Goal: Task Accomplishment & Management: Complete application form

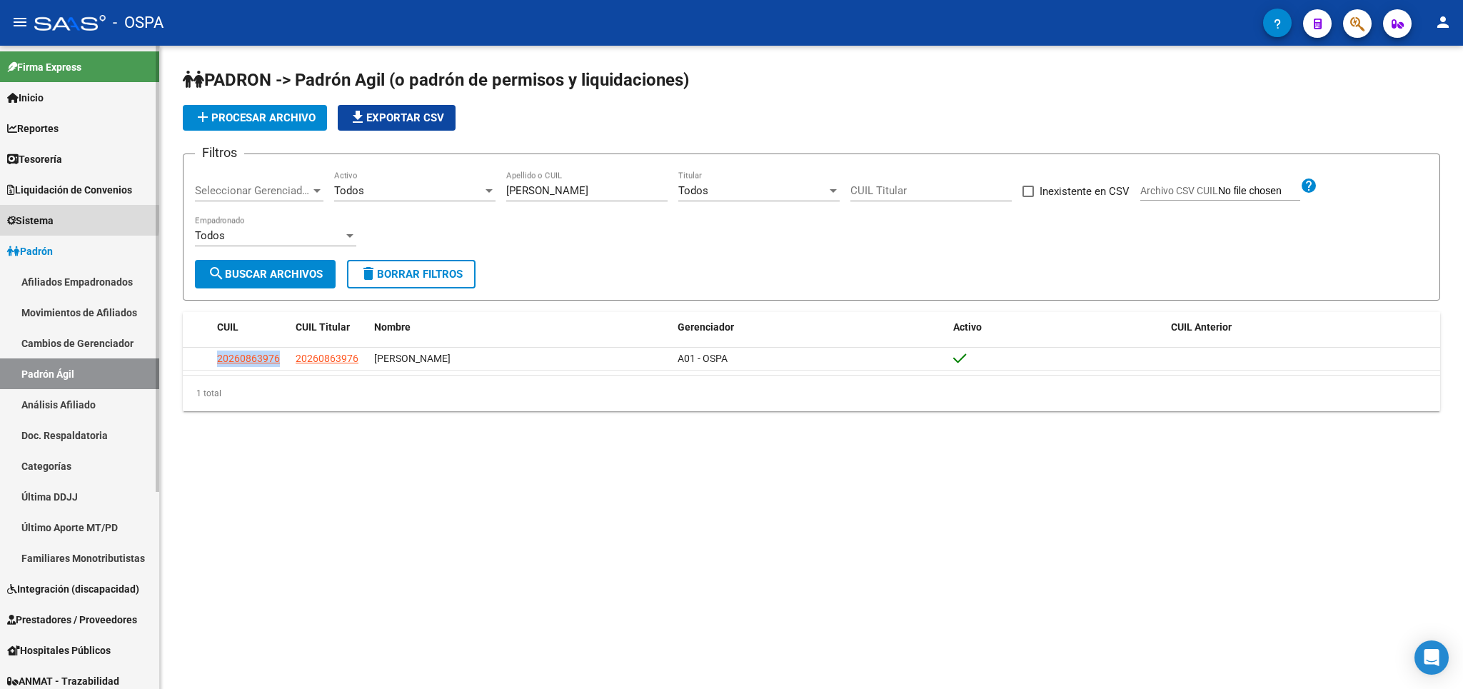
click at [54, 221] on span "Sistema" at bounding box center [30, 221] width 46 height 16
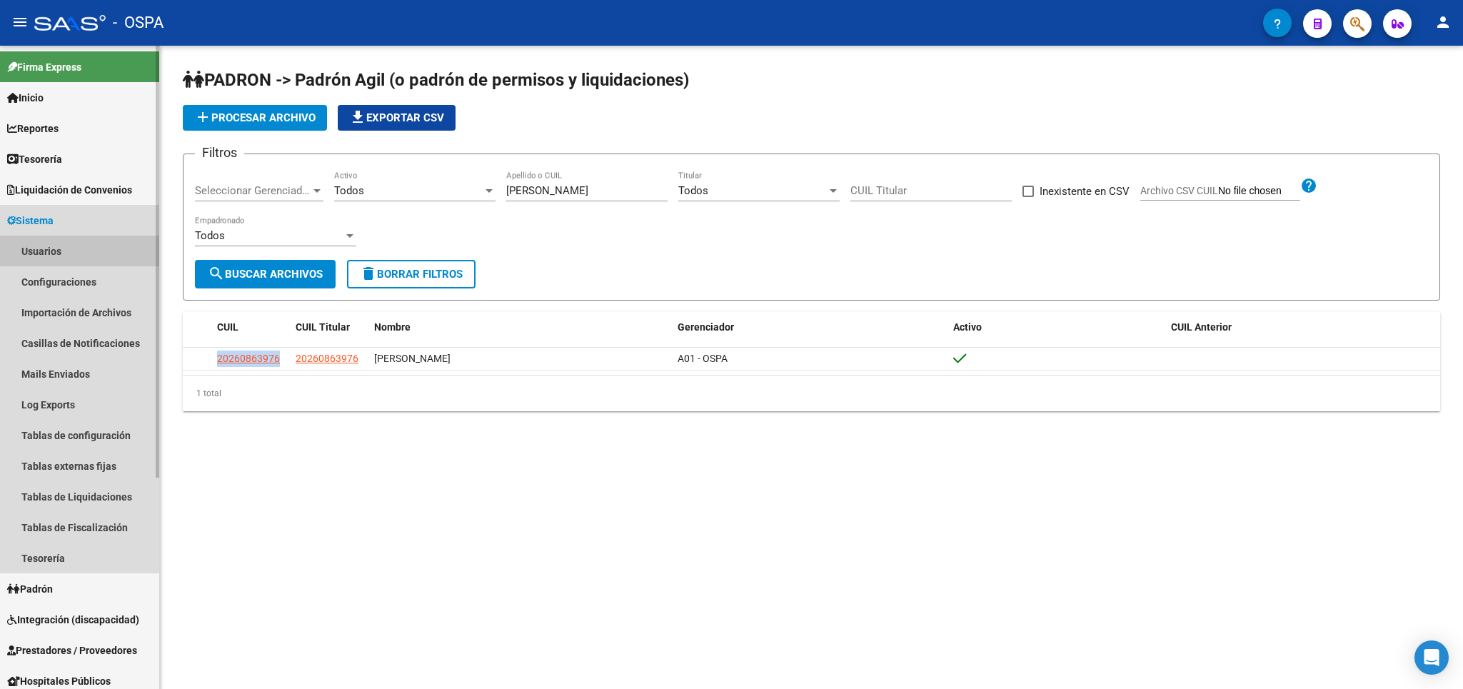
click at [66, 252] on link "Usuarios" at bounding box center [79, 251] width 159 height 31
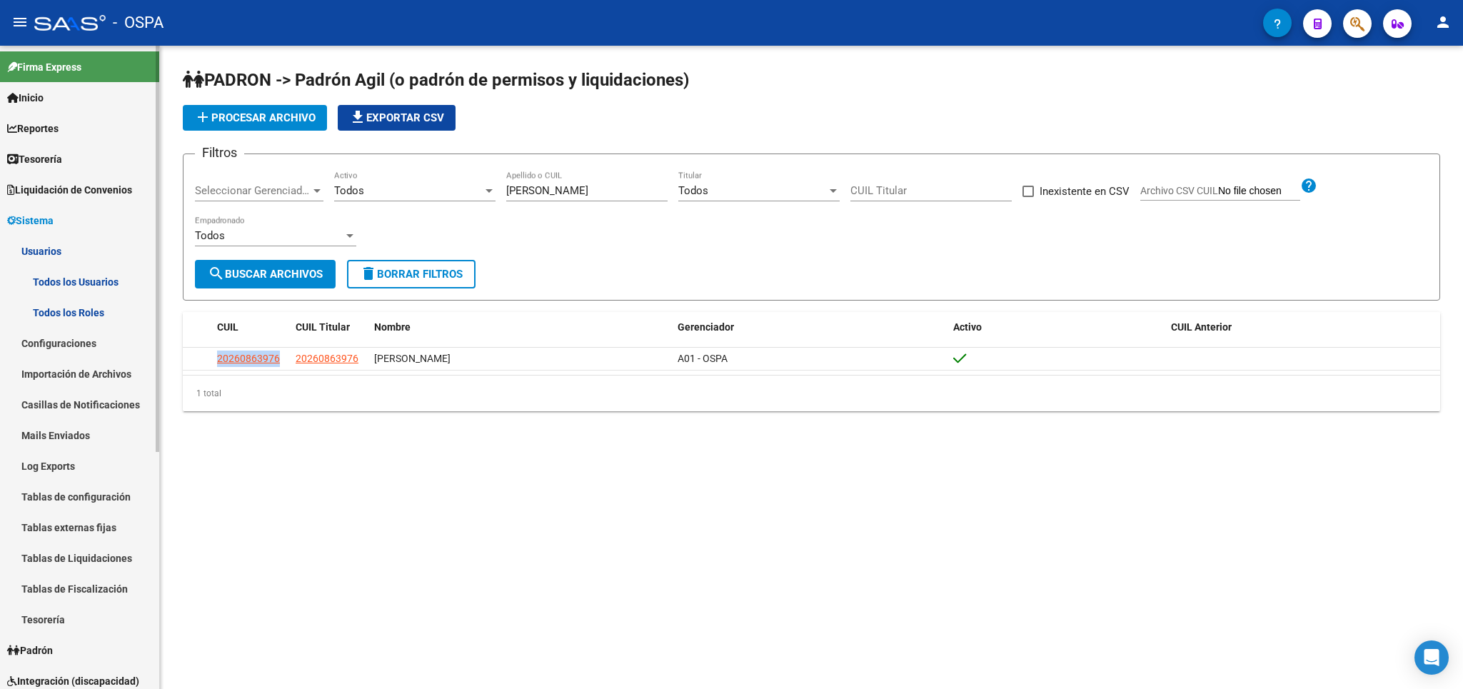
click at [59, 286] on link "Todos los Usuarios" at bounding box center [79, 281] width 159 height 31
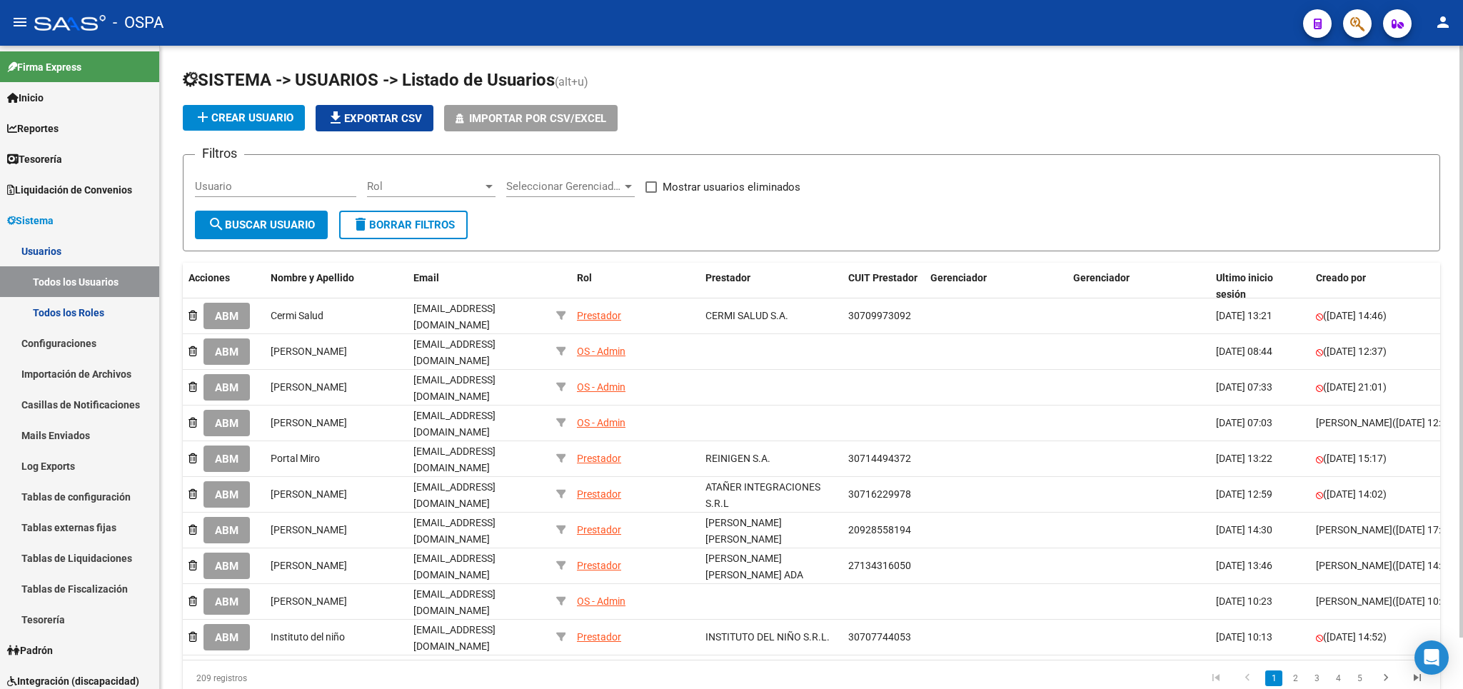
click at [299, 188] on input "Usuario" at bounding box center [275, 186] width 161 height 13
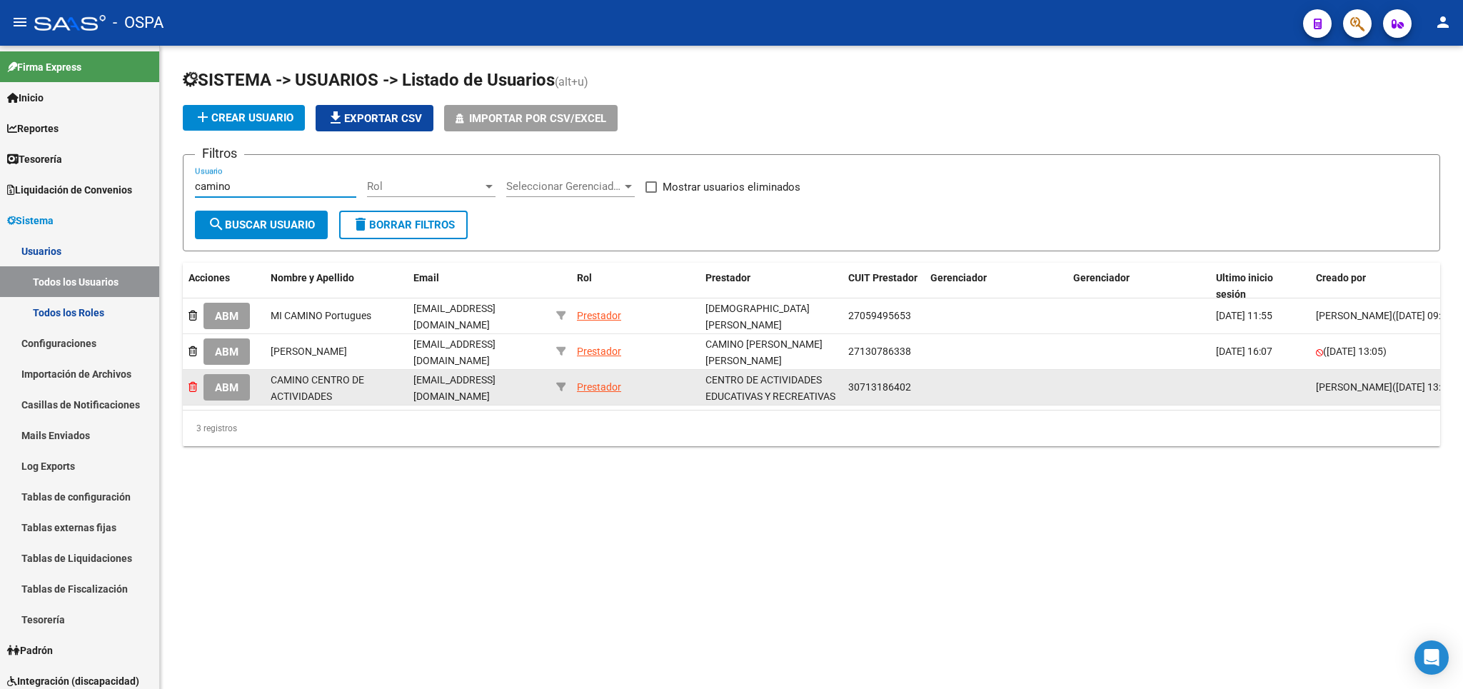
type input "camino"
click at [194, 385] on icon at bounding box center [192, 387] width 9 height 10
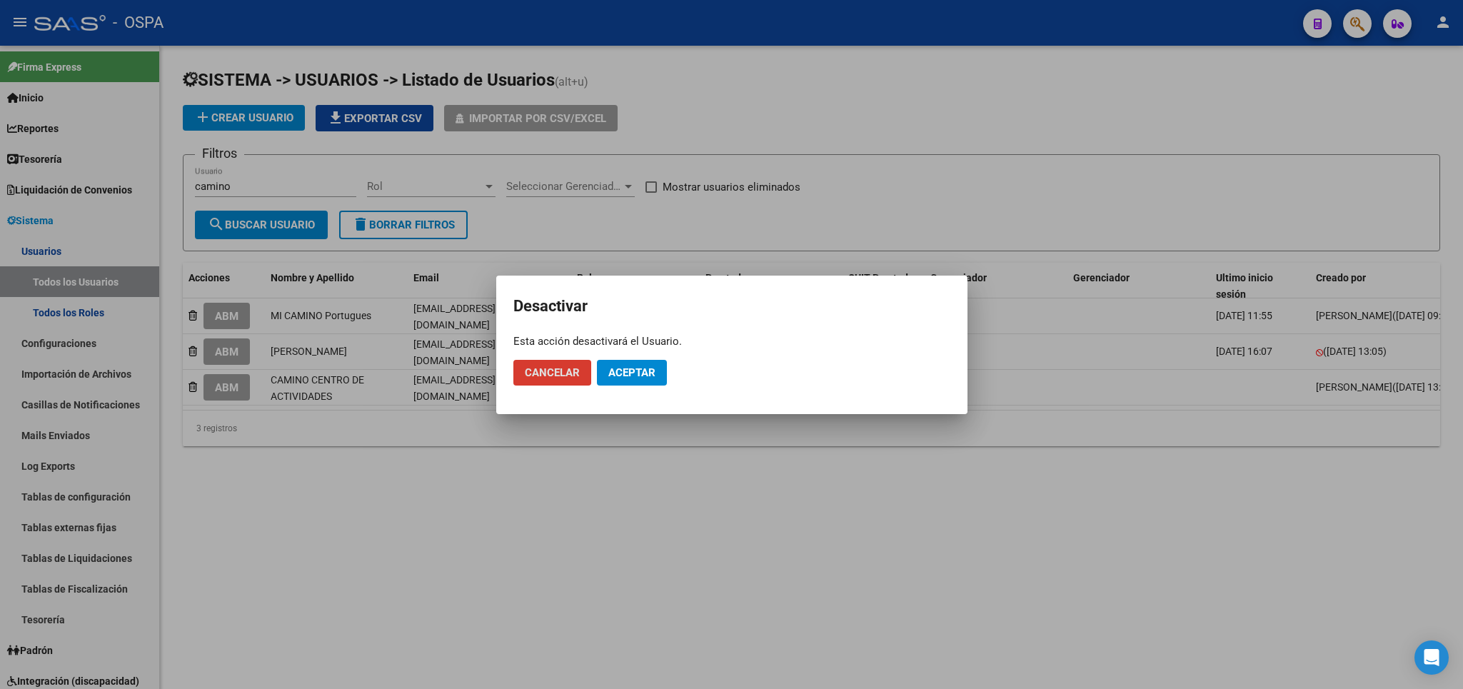
click at [648, 378] on span "Aceptar" at bounding box center [631, 372] width 47 height 13
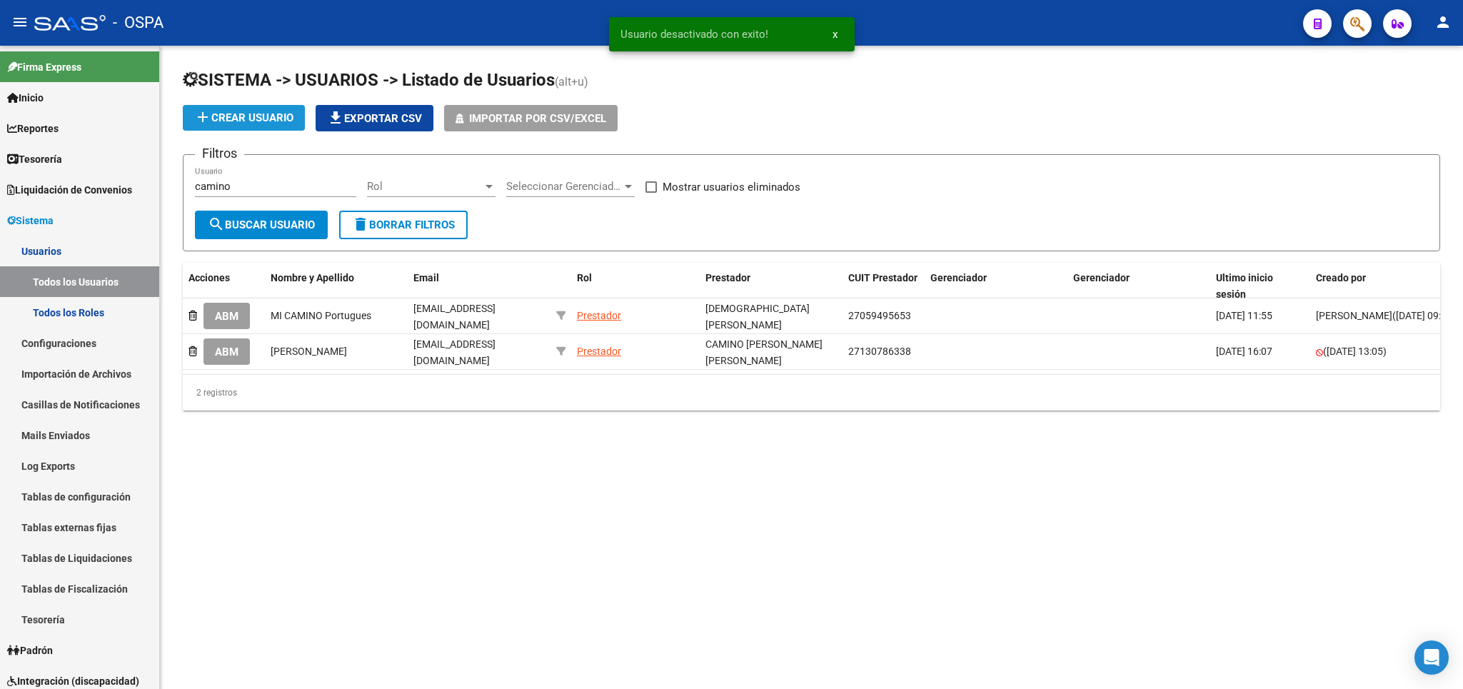
click at [218, 121] on span "add Crear Usuario" at bounding box center [243, 117] width 99 height 13
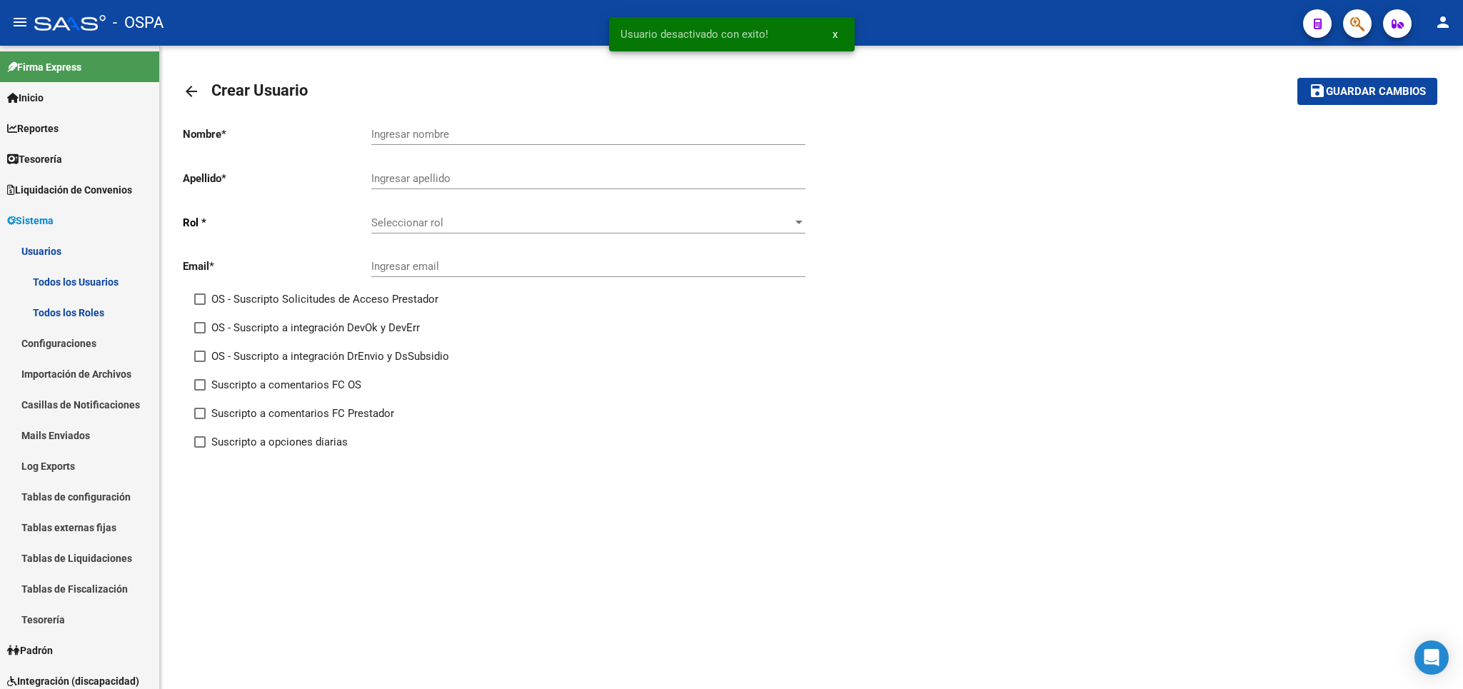
click at [501, 126] on div "Ingresar nombre" at bounding box center [588, 129] width 434 height 31
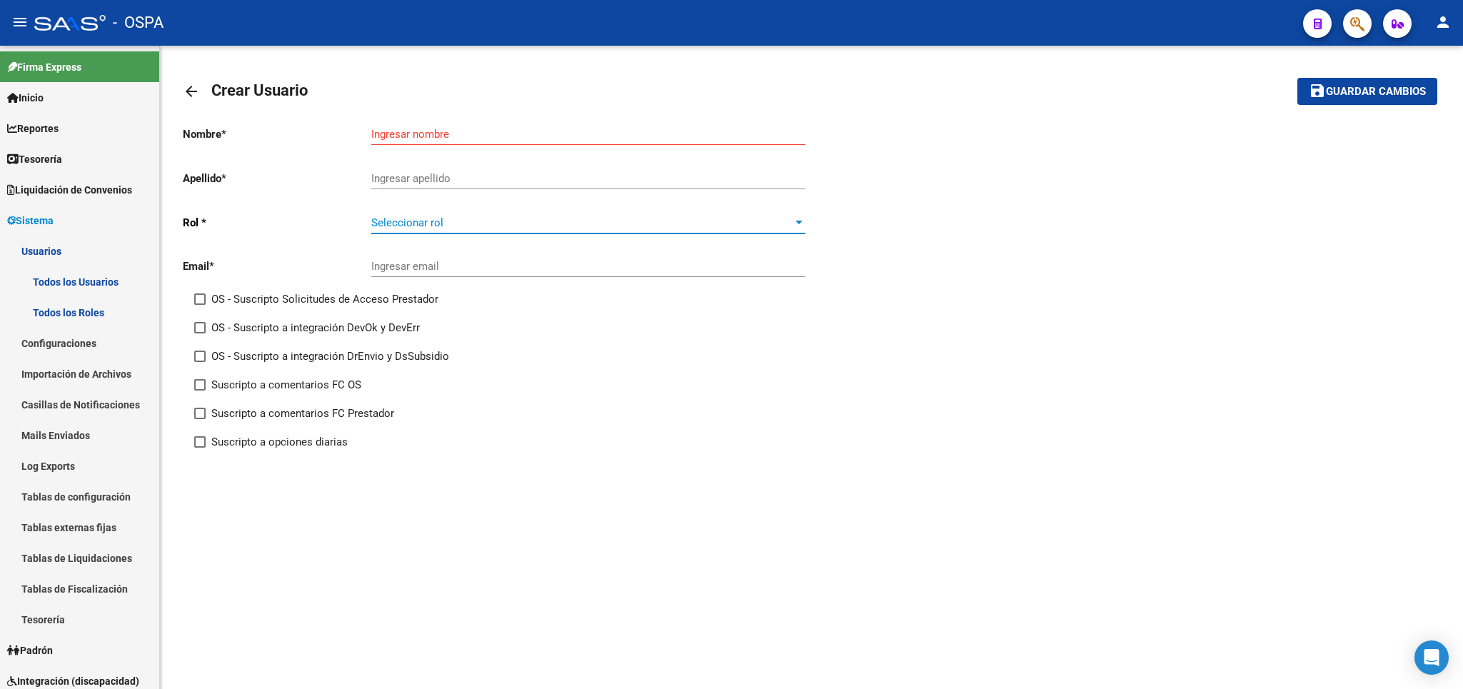
click at [485, 223] on span "Seleccionar rol" at bounding box center [581, 222] width 421 height 13
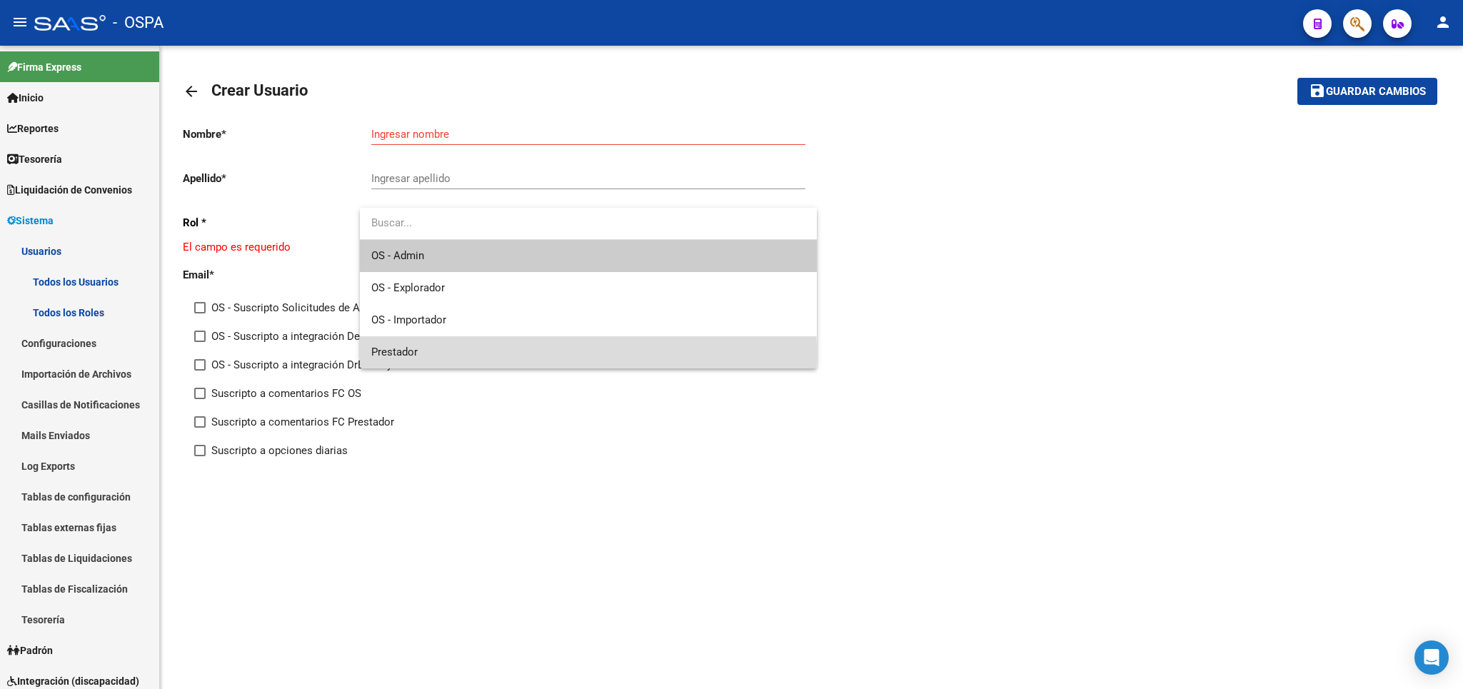
click at [437, 355] on span "Prestador" at bounding box center [588, 352] width 434 height 32
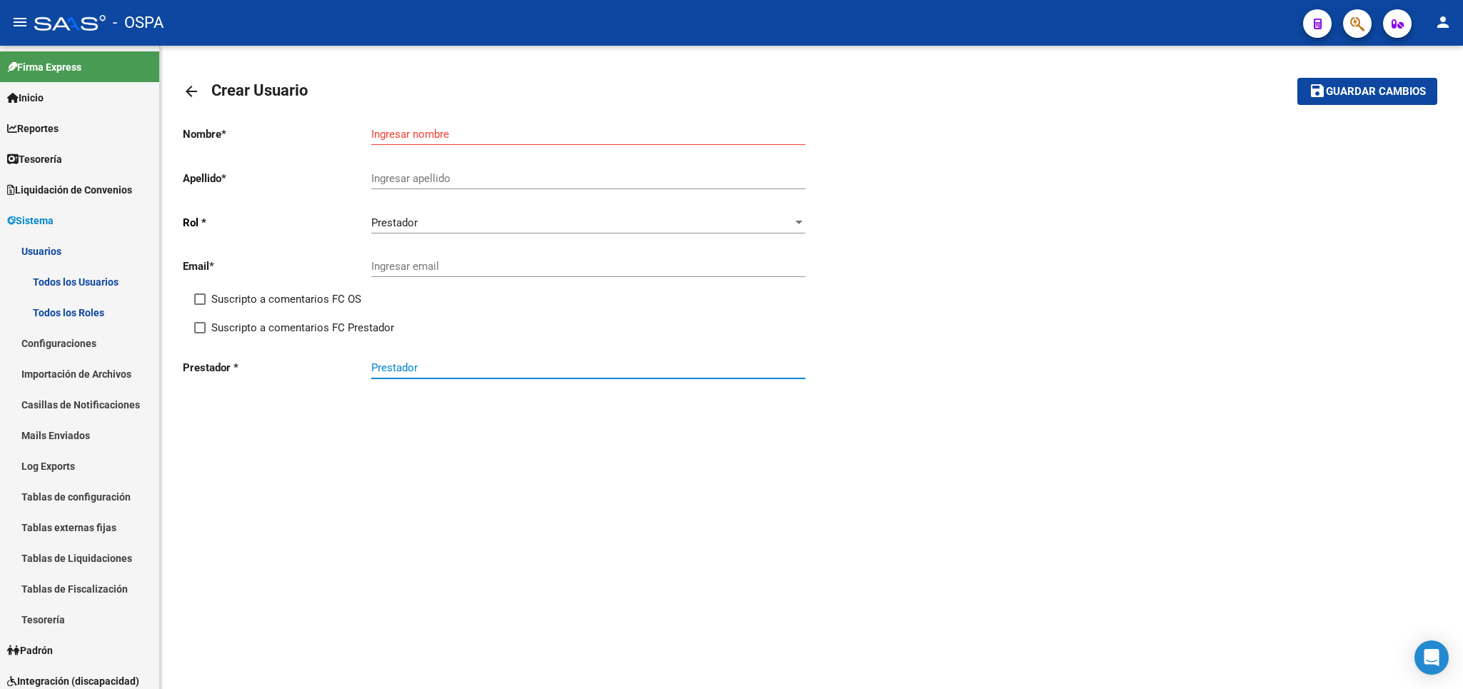
click at [453, 368] on input "Prestador" at bounding box center [588, 367] width 434 height 13
click at [445, 277] on div "Ingresar email" at bounding box center [588, 261] width 434 height 31
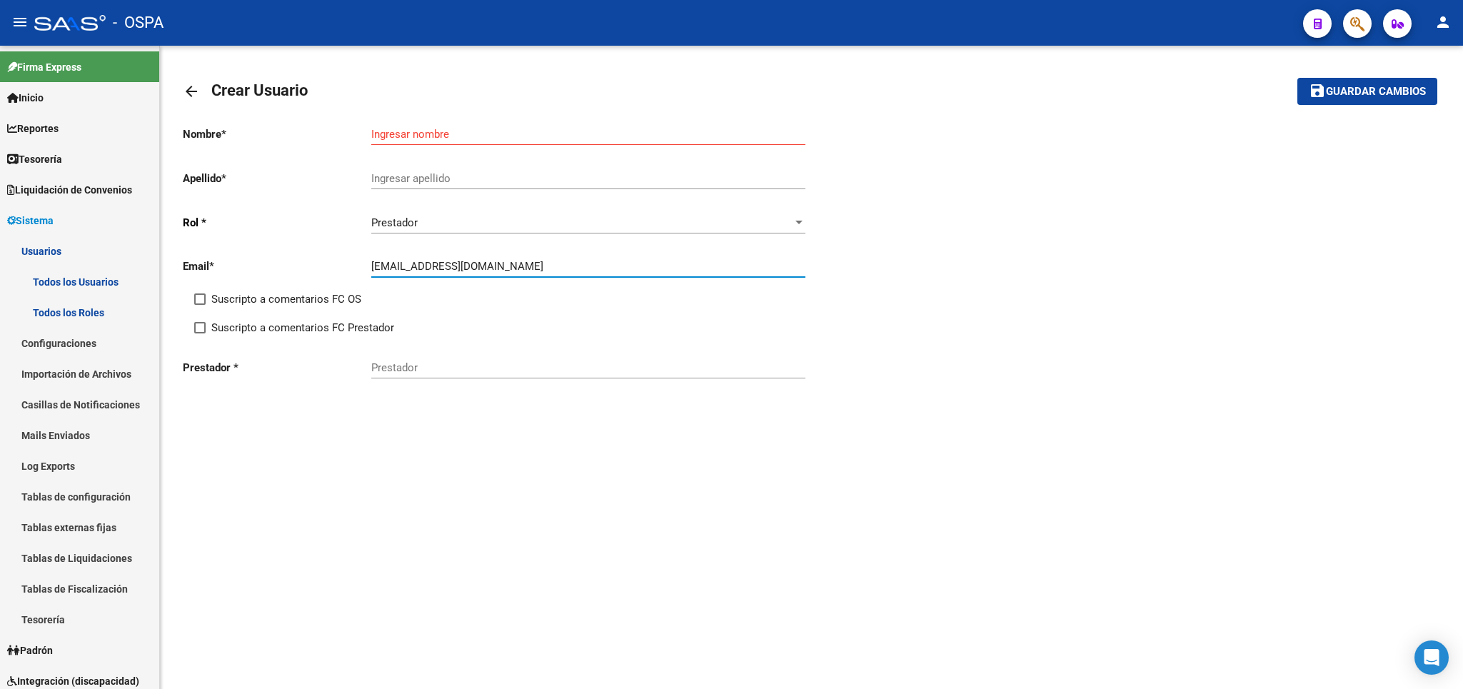
type input "[EMAIL_ADDRESS][DOMAIN_NAME]"
click at [590, 366] on input "Prestador" at bounding box center [588, 367] width 434 height 13
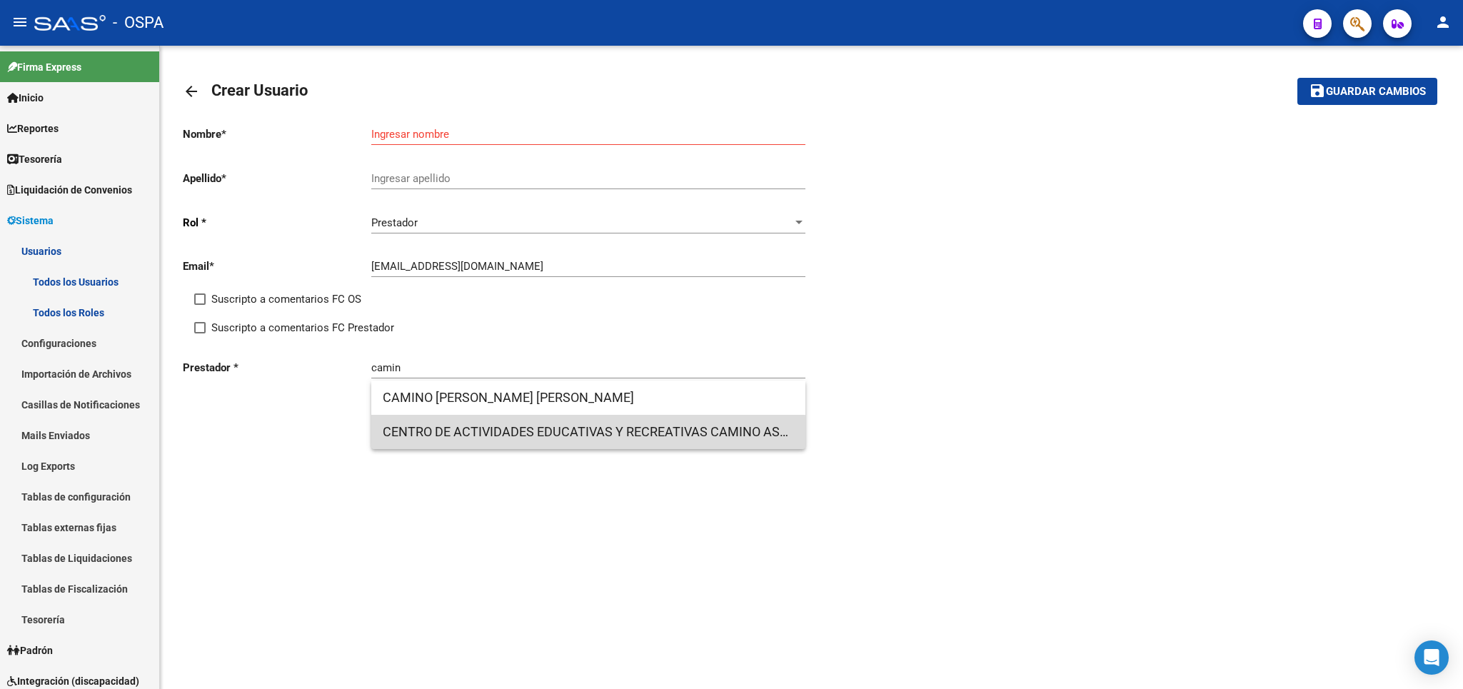
click at [560, 435] on span "CENTRO DE ACTIVIDADES EDUCATIVAS Y RECREATIVAS CAMINO ASOCIACION CIVIL" at bounding box center [588, 432] width 411 height 34
type input "CENTRO DE ACTIVIDADES EDUCATIVAS Y RECREATIVAS CAMINO ASOCIACION CIVIL"
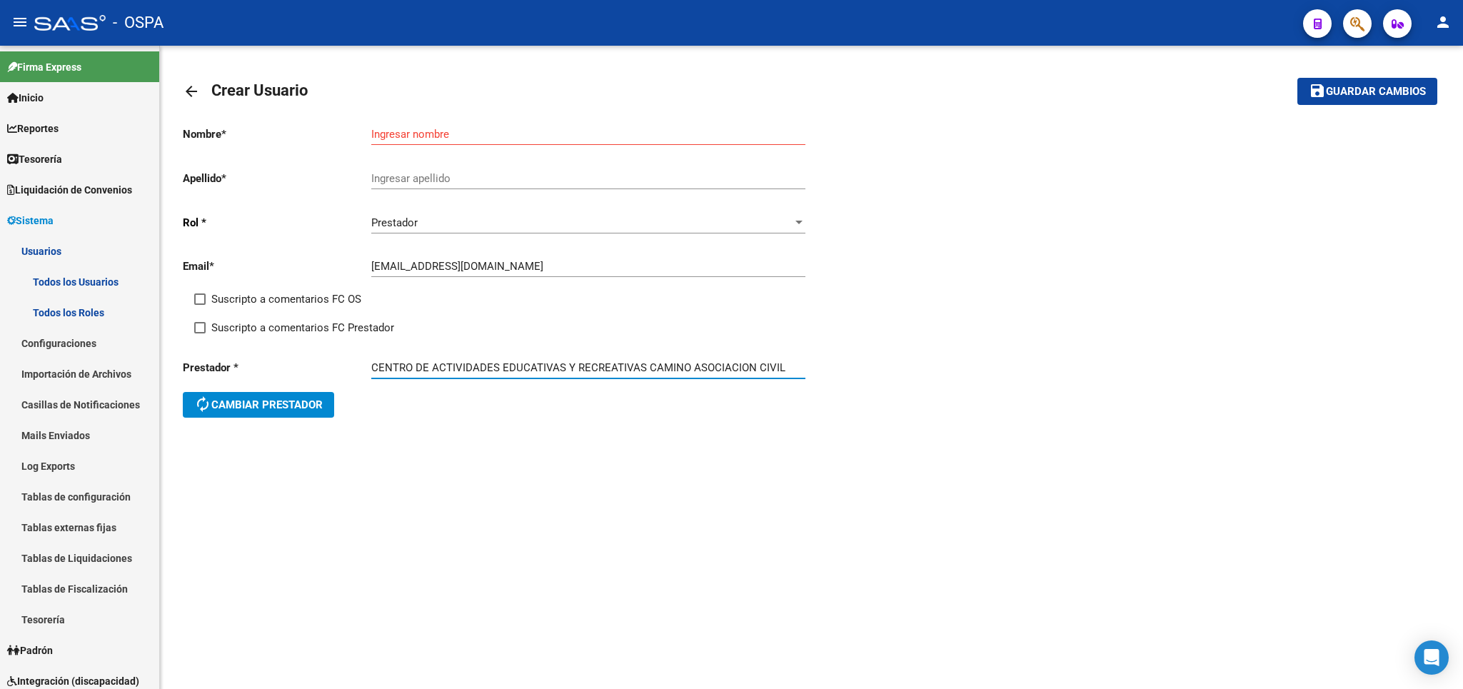
click at [527, 133] on input "Ingresar nombre" at bounding box center [588, 134] width 434 height 13
type input "Camino"
click at [501, 168] on div "Ingresar apellido" at bounding box center [588, 173] width 434 height 31
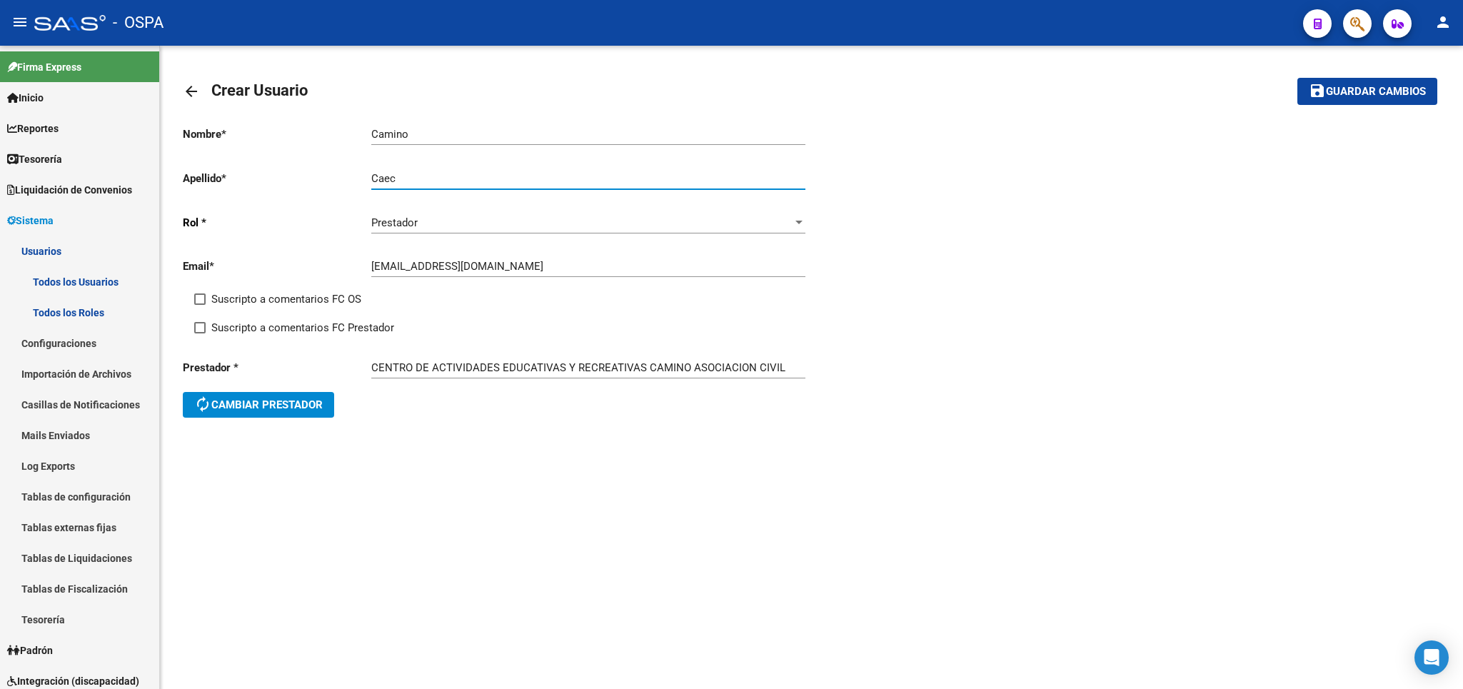
type input "Caec"
click at [210, 303] on label "Suscripto a comentarios FC OS" at bounding box center [277, 299] width 167 height 17
click at [200, 305] on input "Suscripto a comentarios FC OS" at bounding box center [199, 305] width 1 height 1
checkbox input "true"
click at [216, 330] on span "Suscripto a comentarios FC Prestador" at bounding box center [302, 327] width 183 height 17
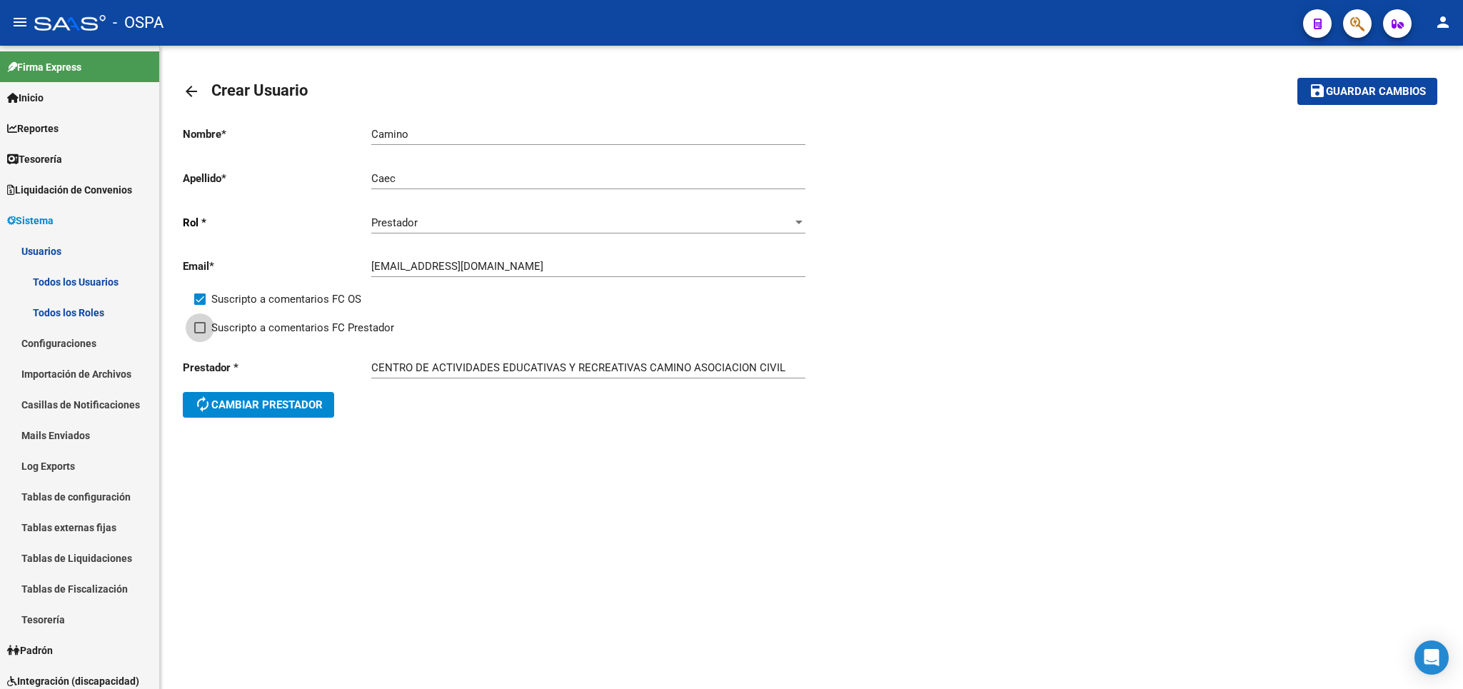
click at [200, 333] on input "Suscripto a comentarios FC Prestador" at bounding box center [199, 333] width 1 height 1
checkbox input "true"
click at [1381, 94] on span "Guardar cambios" at bounding box center [1376, 92] width 100 height 13
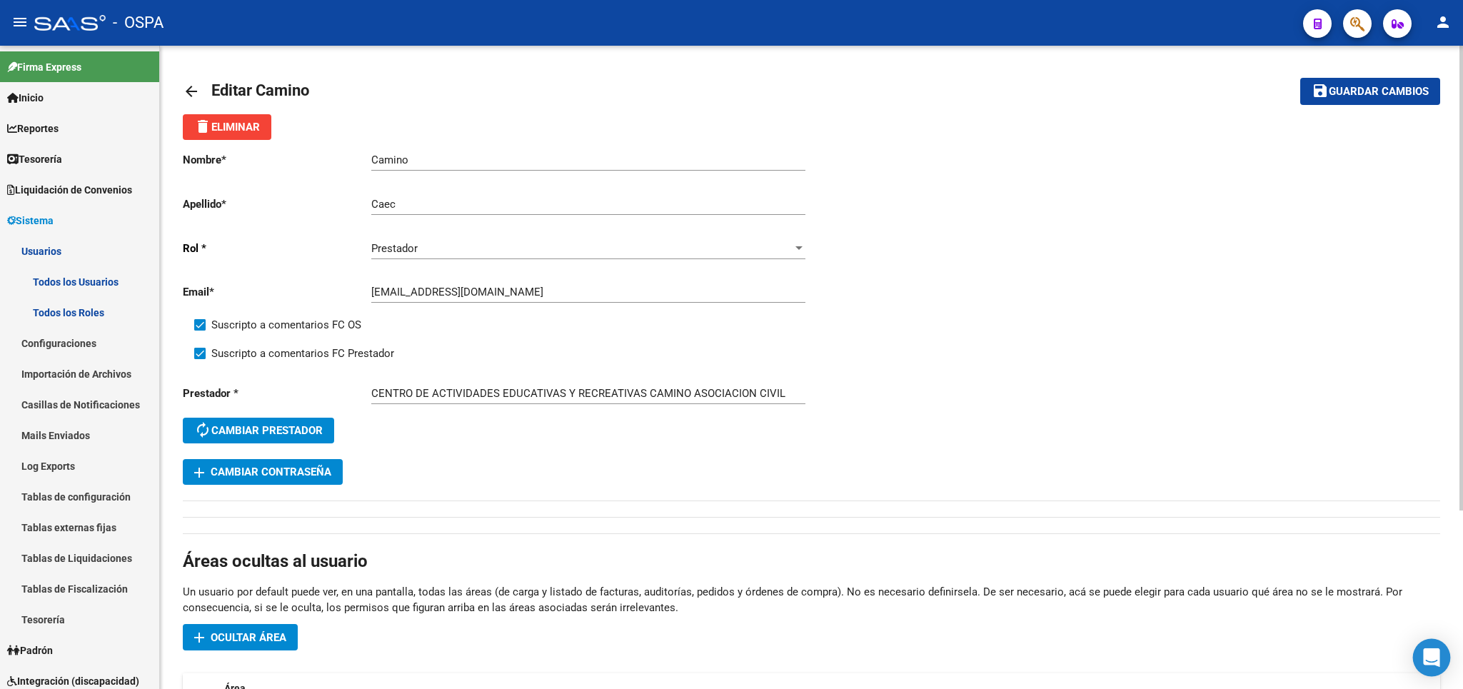
click at [1426, 667] on div "Open Intercom Messenger" at bounding box center [1432, 658] width 38 height 38
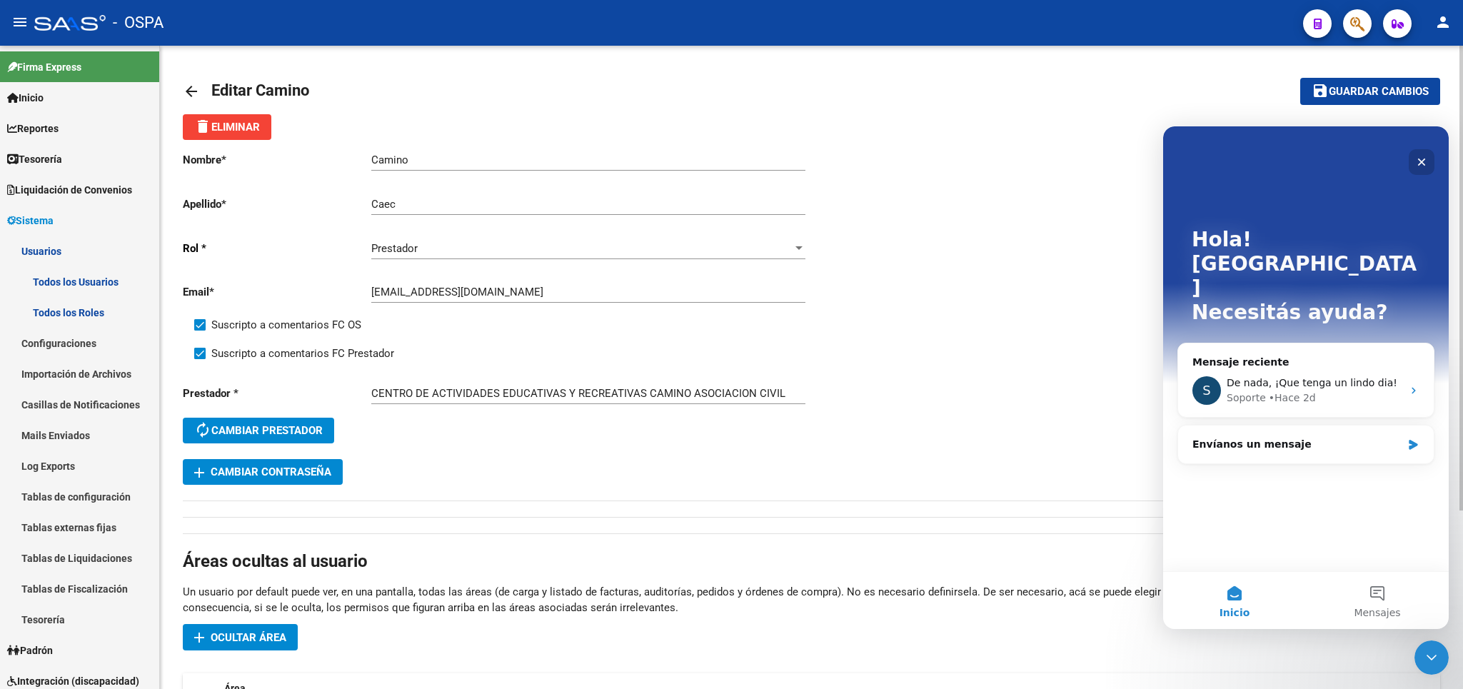
click at [1421, 163] on icon "Cerrar" at bounding box center [1422, 162] width 8 height 8
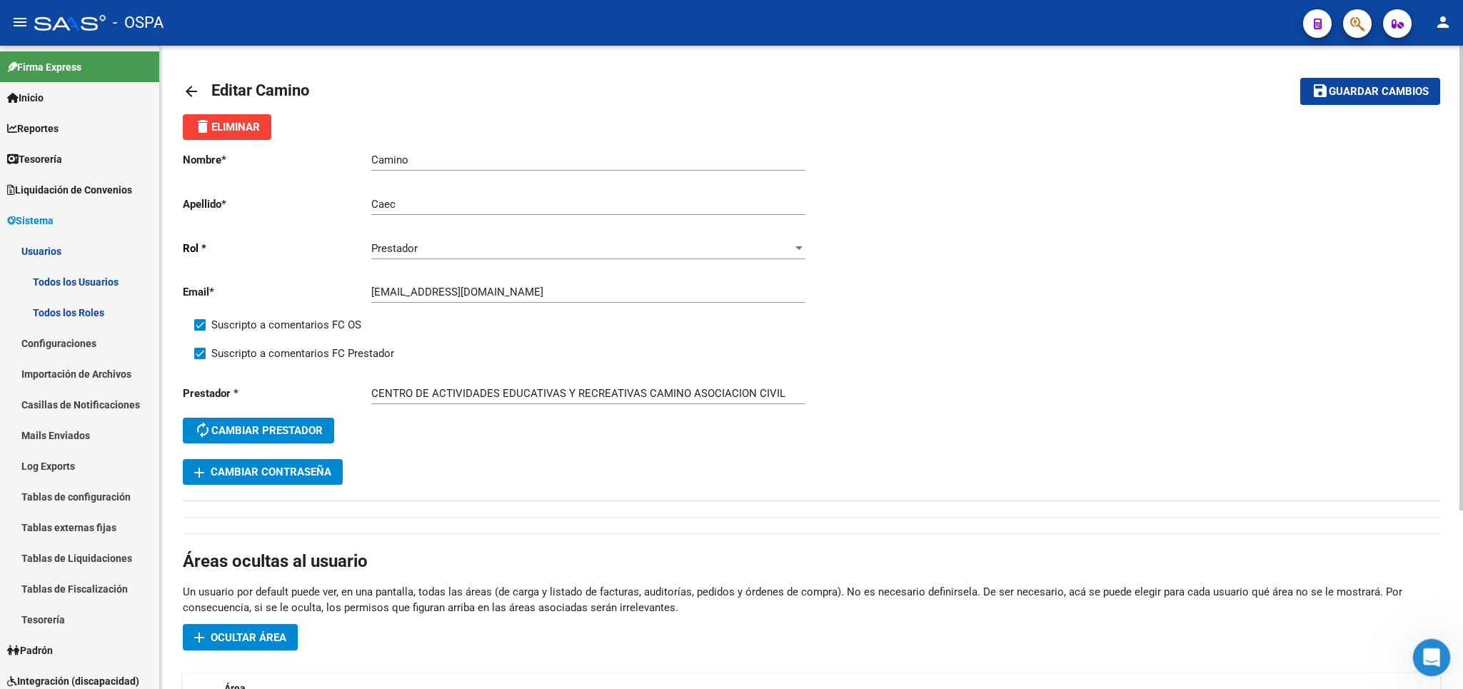
click at [1423, 655] on icon "Abrir Intercom Messenger" at bounding box center [1430, 656] width 24 height 24
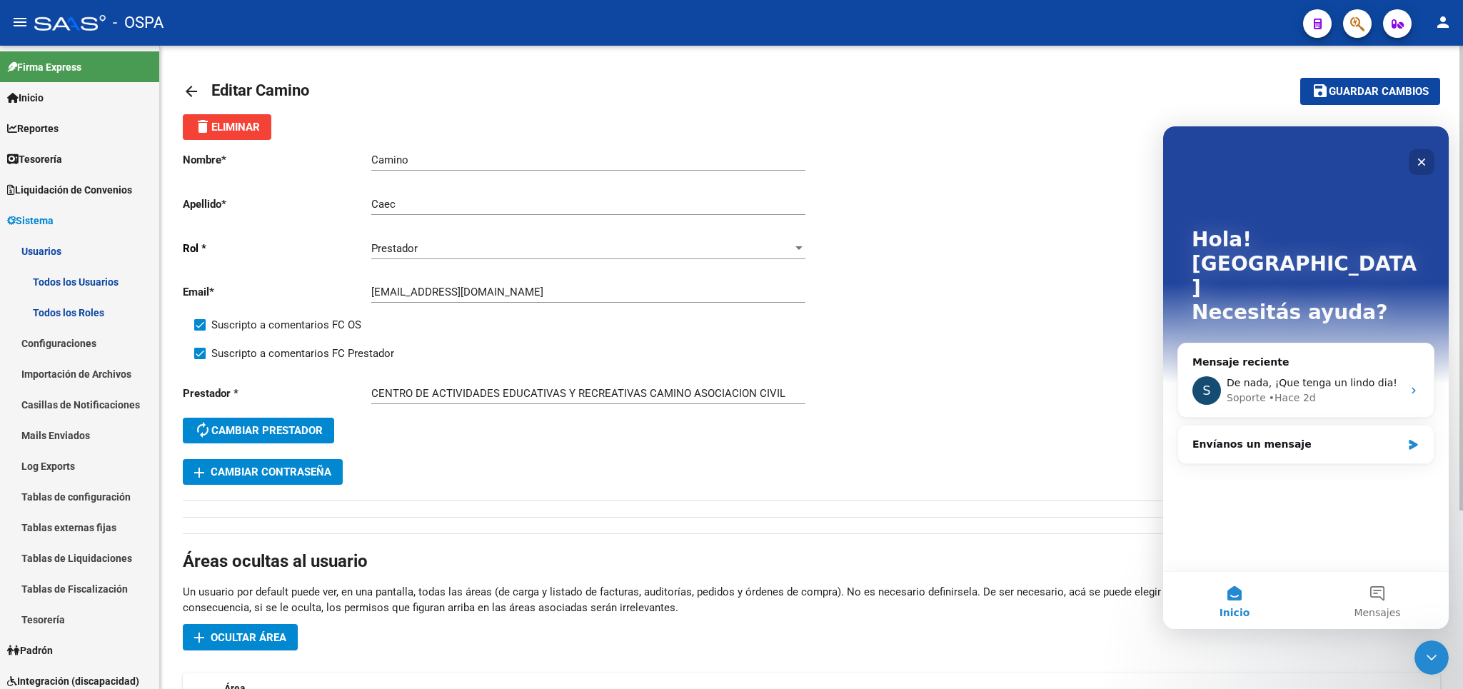
click at [1415, 159] on div "Cerrar" at bounding box center [1421, 162] width 26 height 26
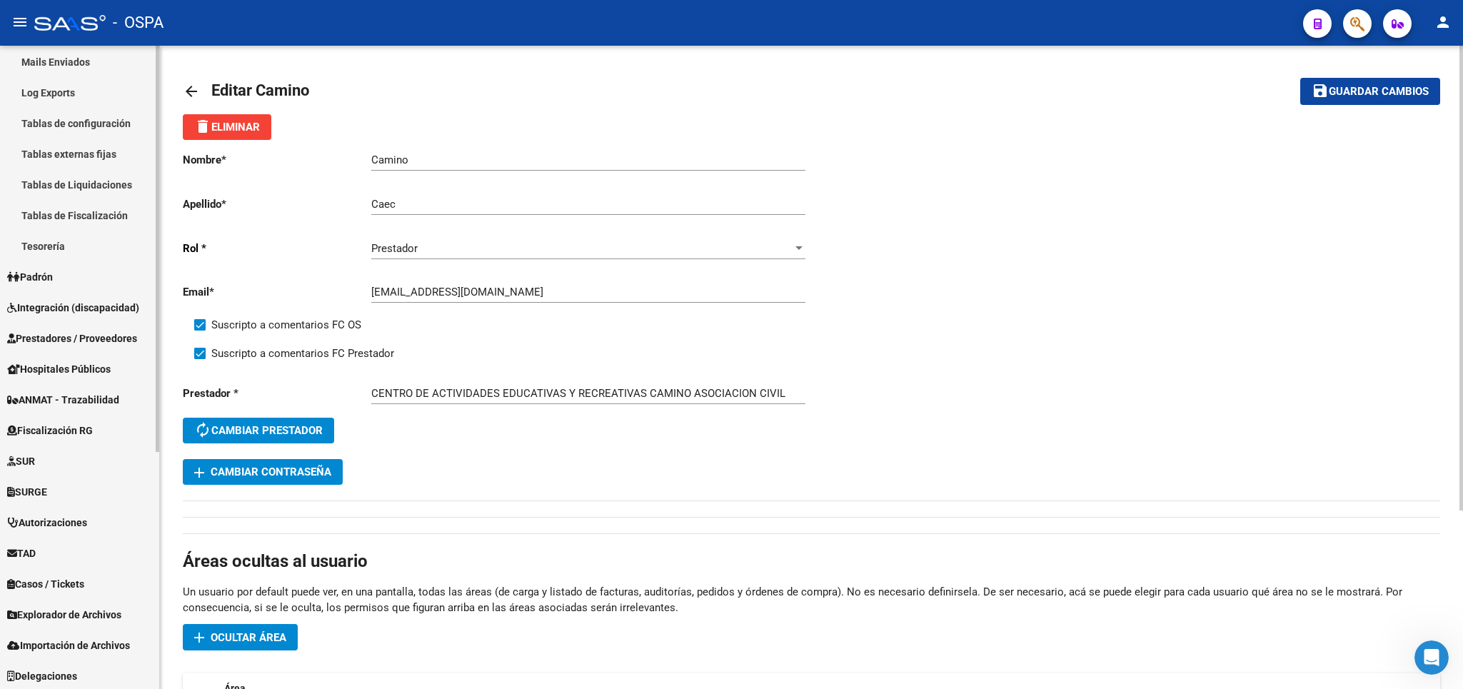
scroll to position [375, 0]
click at [75, 338] on span "Prestadores / Proveedores" at bounding box center [72, 336] width 130 height 16
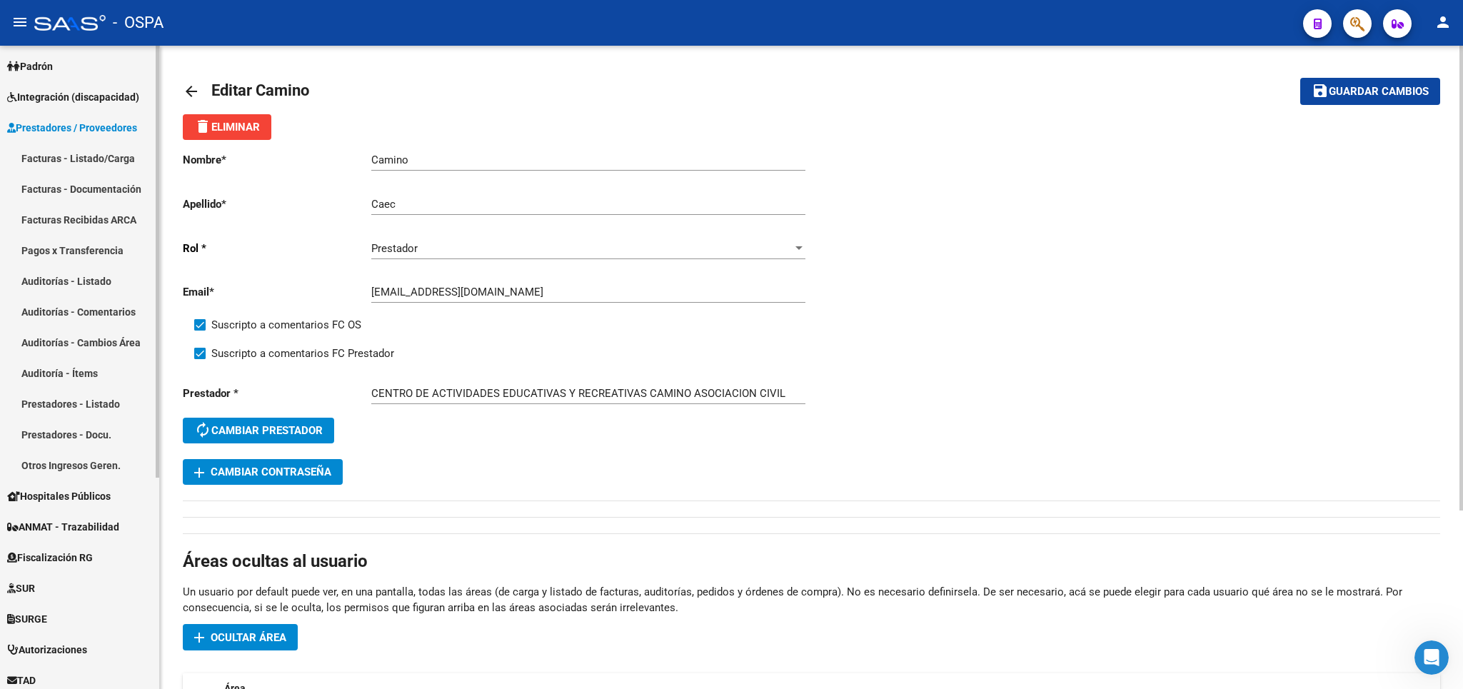
scroll to position [63, 0]
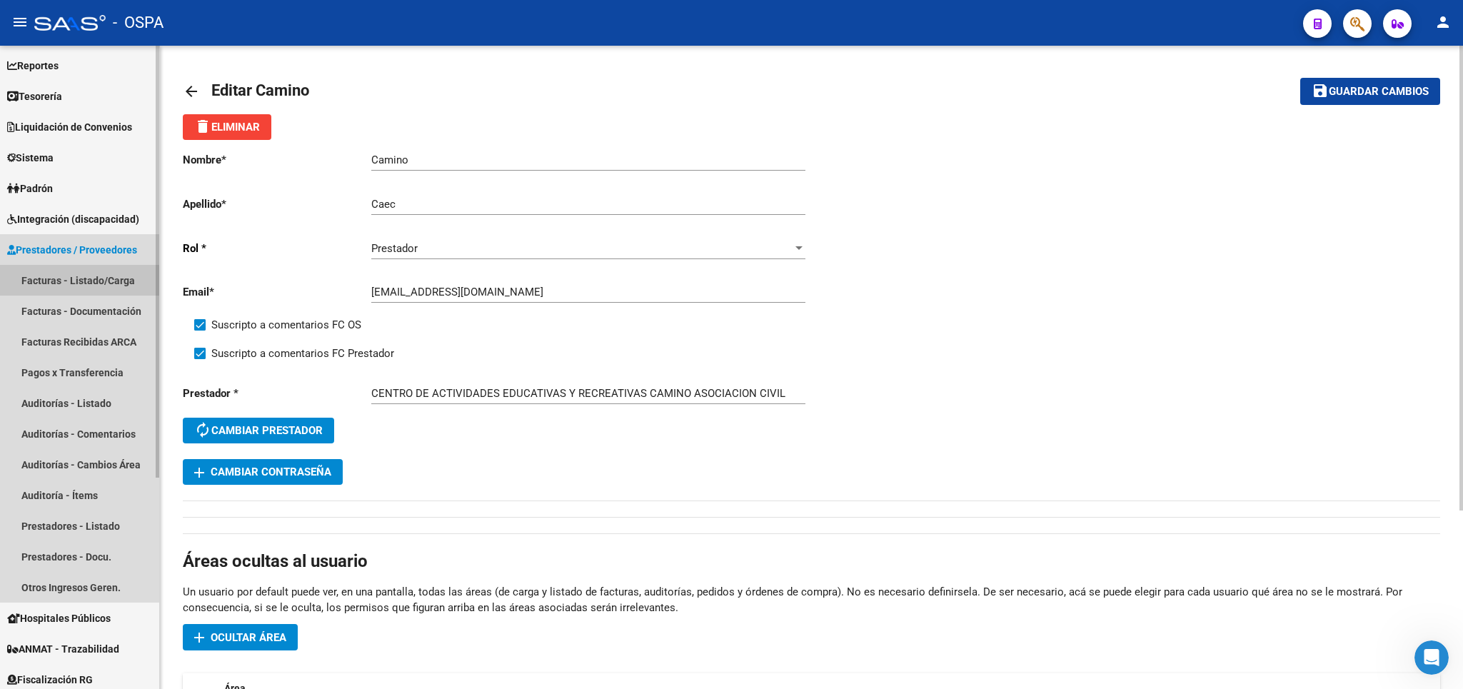
click at [54, 282] on link "Facturas - Listado/Carga" at bounding box center [79, 280] width 159 height 31
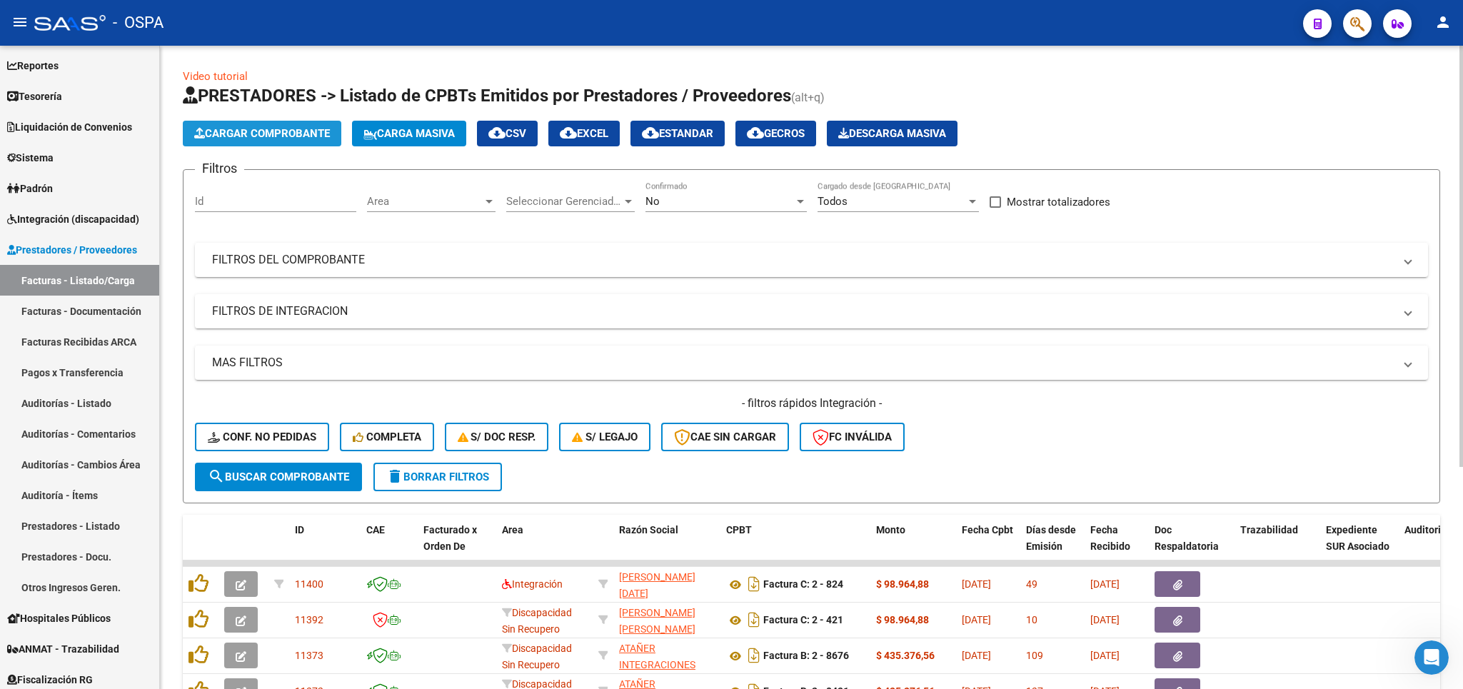
click at [283, 136] on span "Cargar Comprobante" at bounding box center [262, 133] width 136 height 13
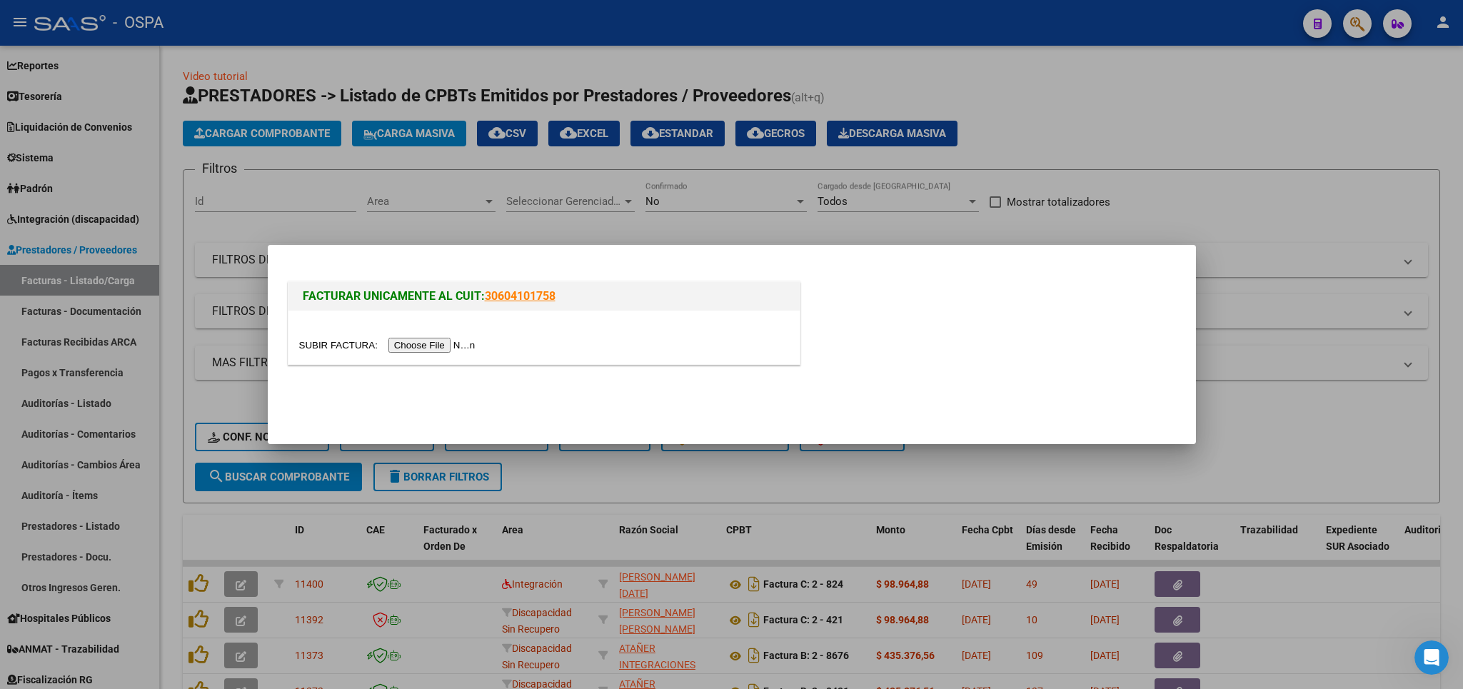
click at [1133, 103] on div at bounding box center [731, 344] width 1463 height 689
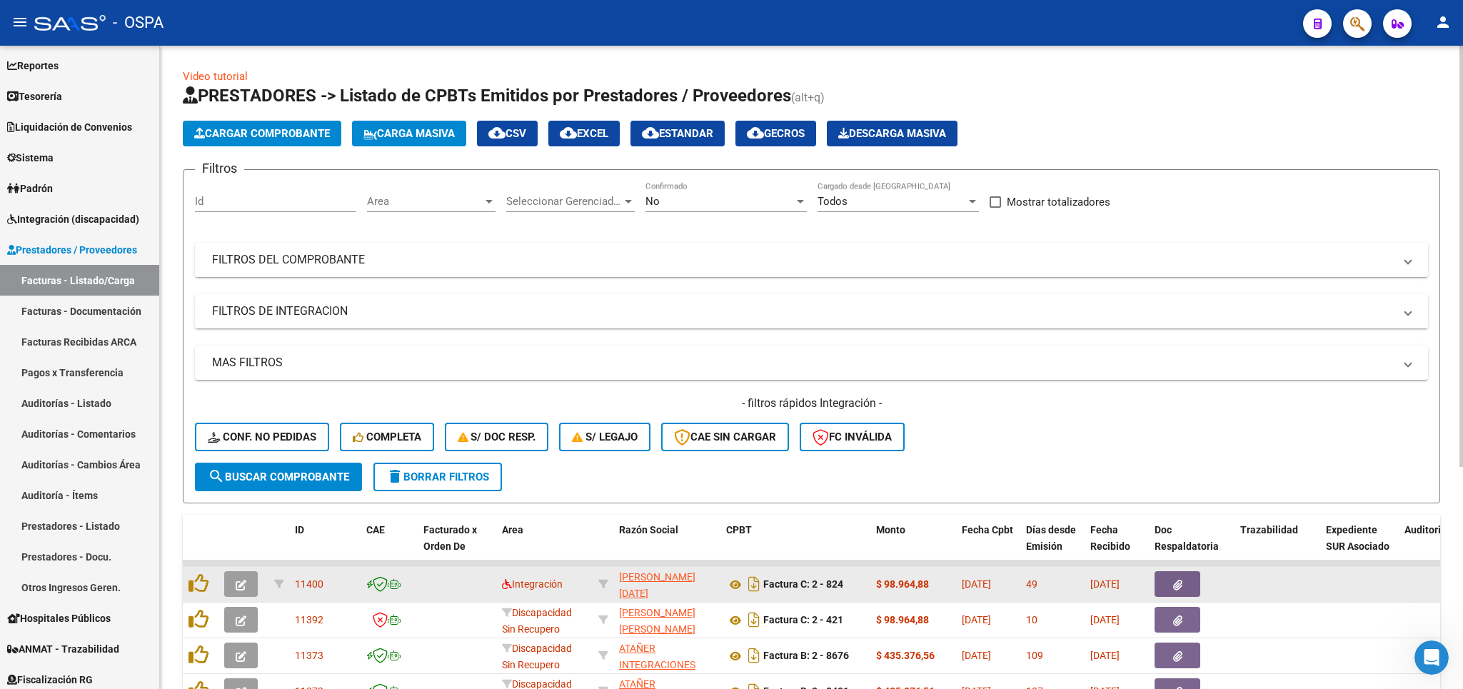
click at [239, 584] on icon "button" at bounding box center [241, 585] width 11 height 11
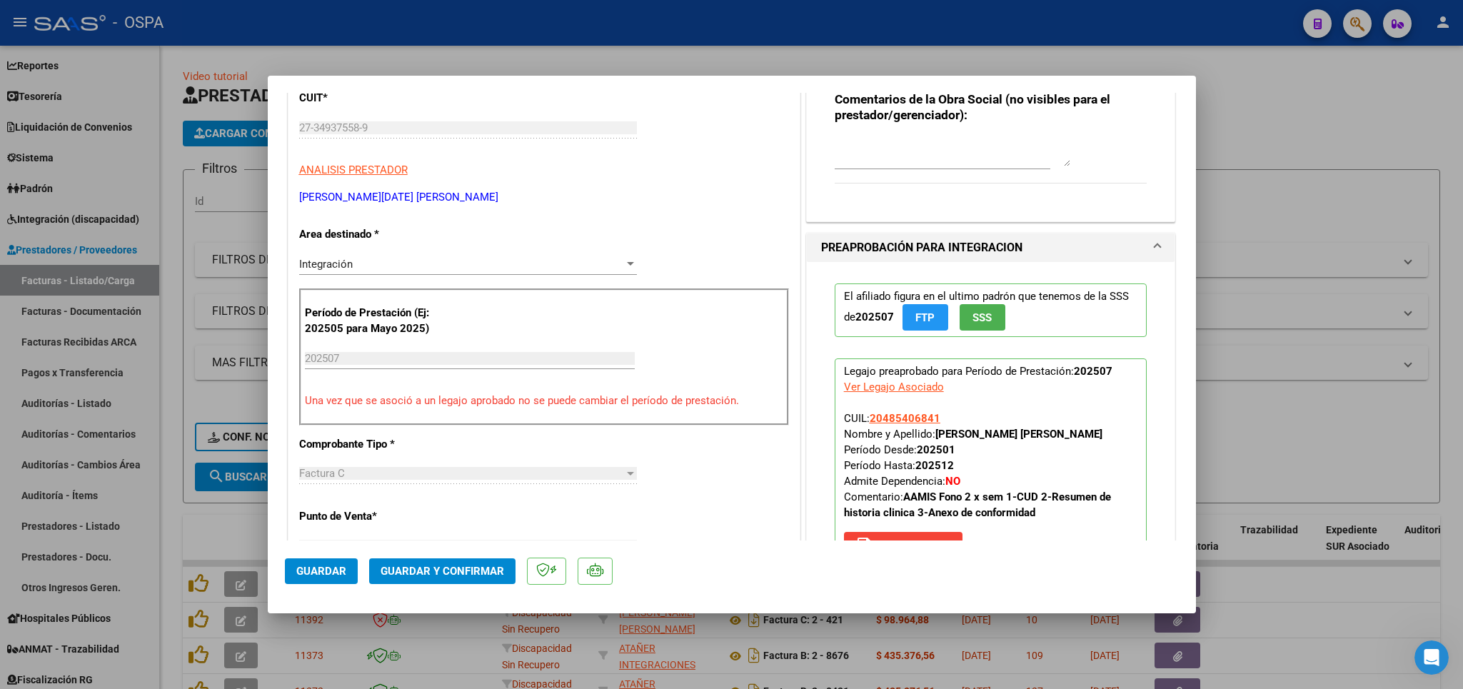
scroll to position [167, 0]
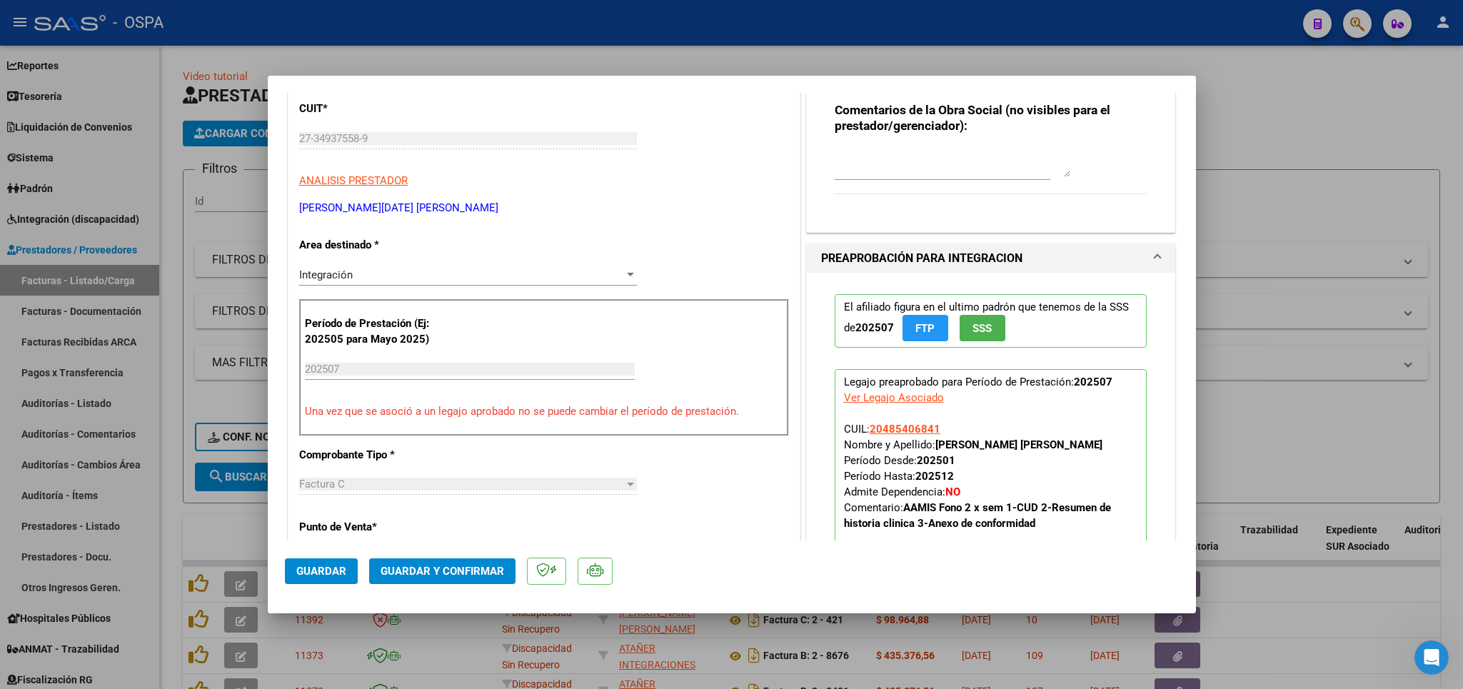
click at [1351, 96] on div at bounding box center [731, 344] width 1463 height 689
type input "$ 0,00"
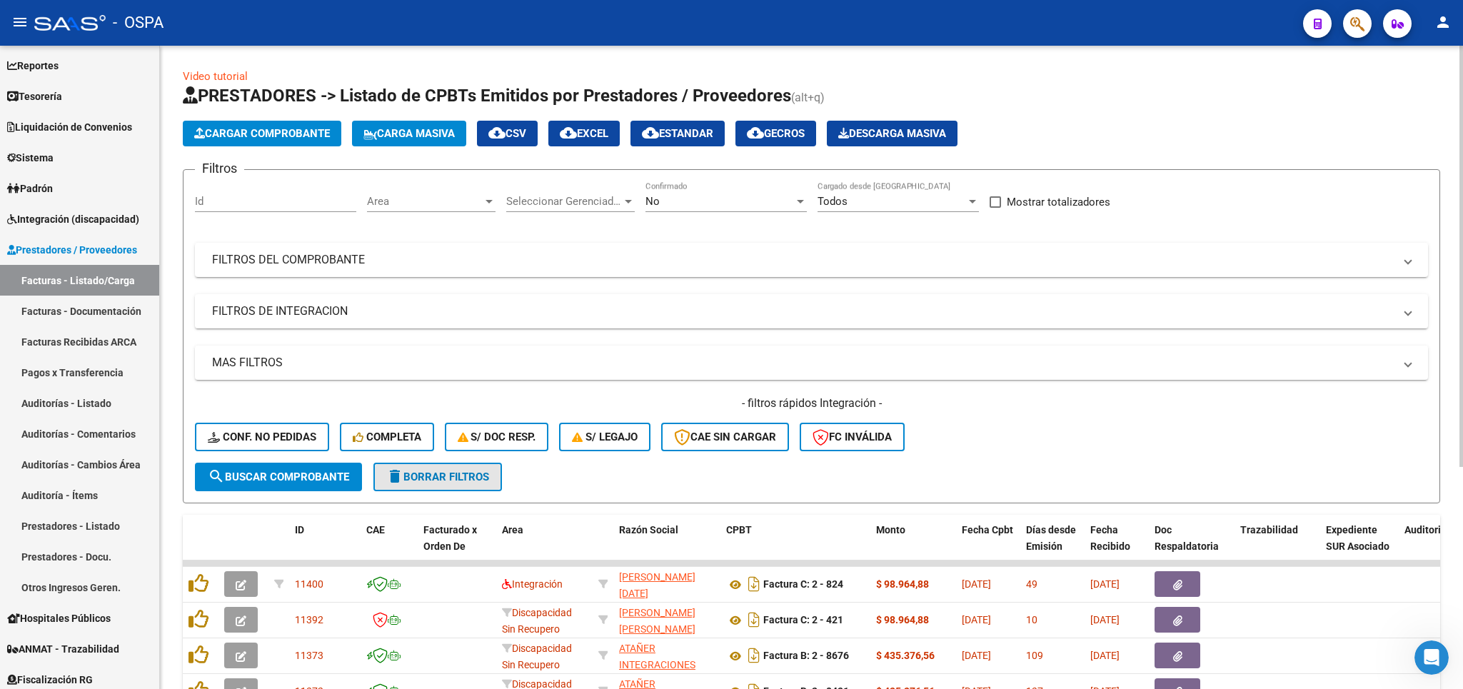
click at [445, 475] on span "delete Borrar Filtros" at bounding box center [437, 476] width 103 height 13
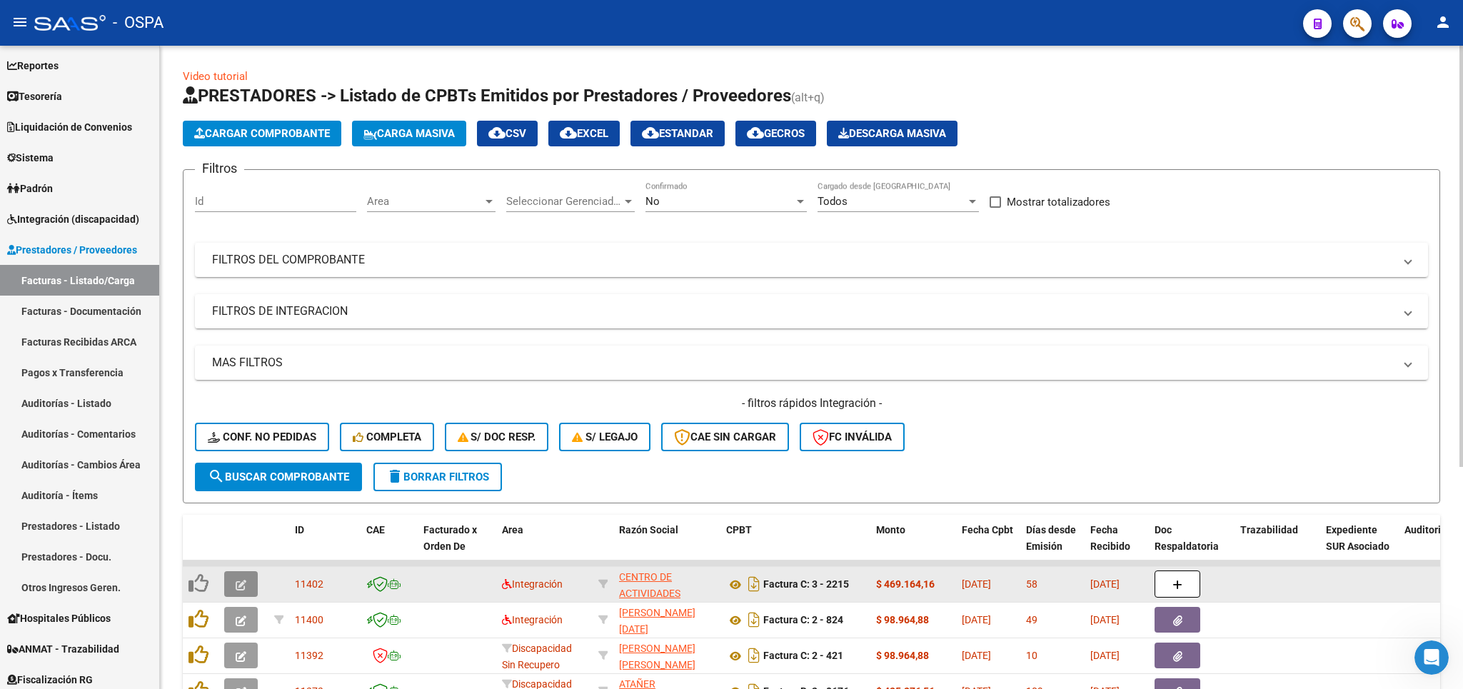
click at [244, 582] on icon "button" at bounding box center [241, 585] width 11 height 11
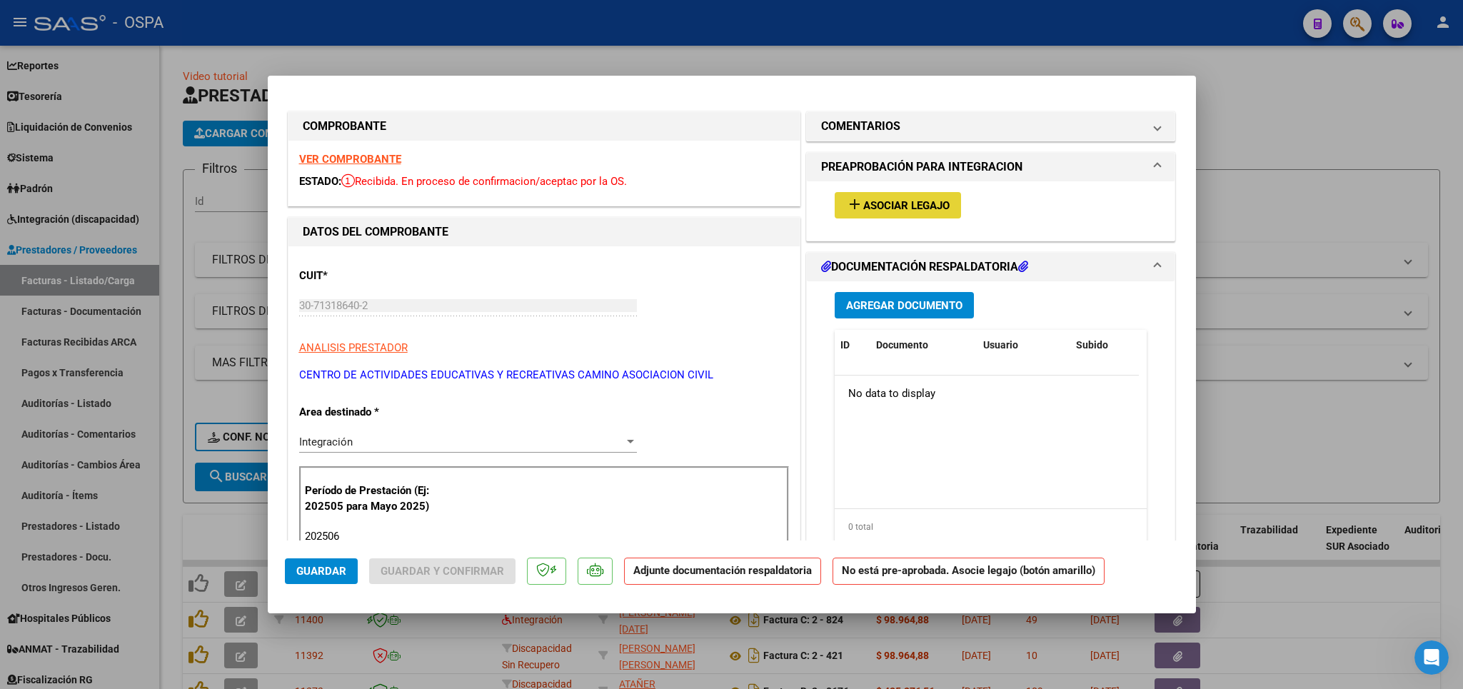
click at [884, 206] on span "Asociar Legajo" at bounding box center [906, 205] width 86 height 13
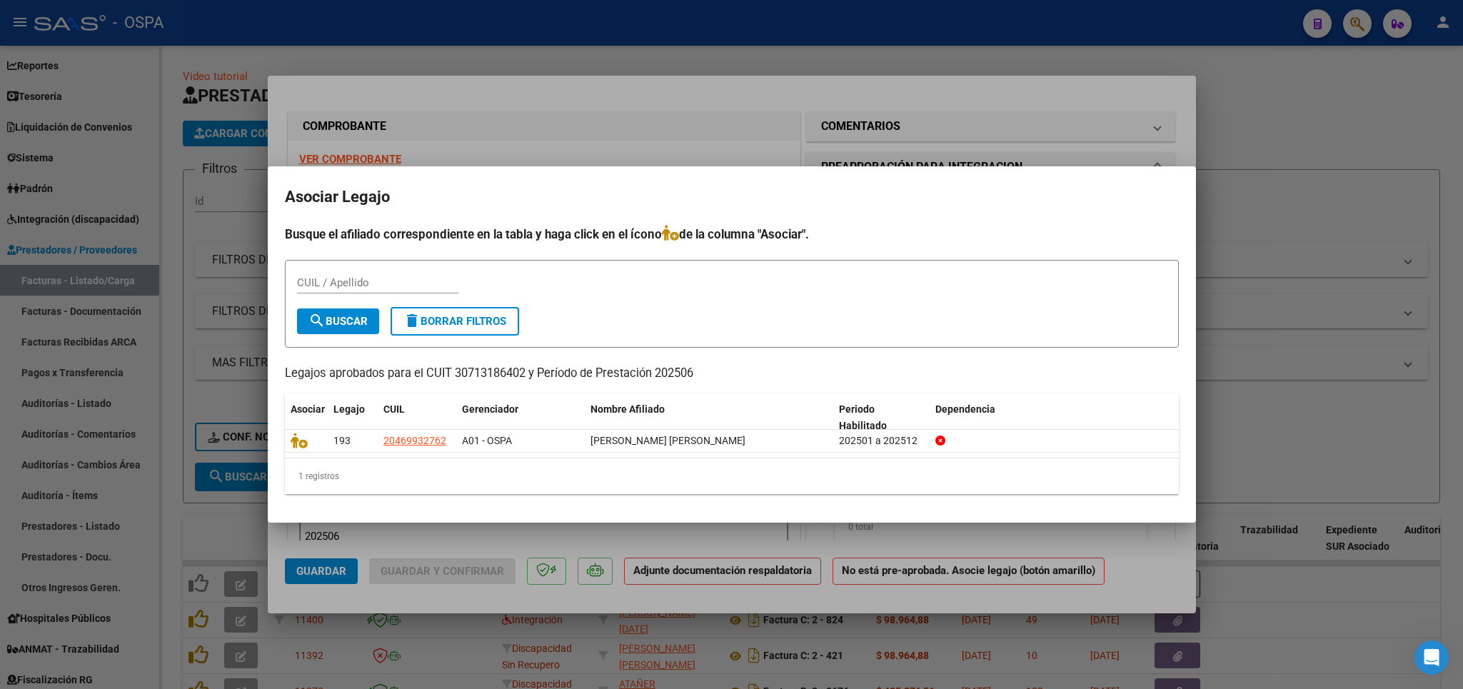
click at [612, 99] on div at bounding box center [731, 344] width 1463 height 689
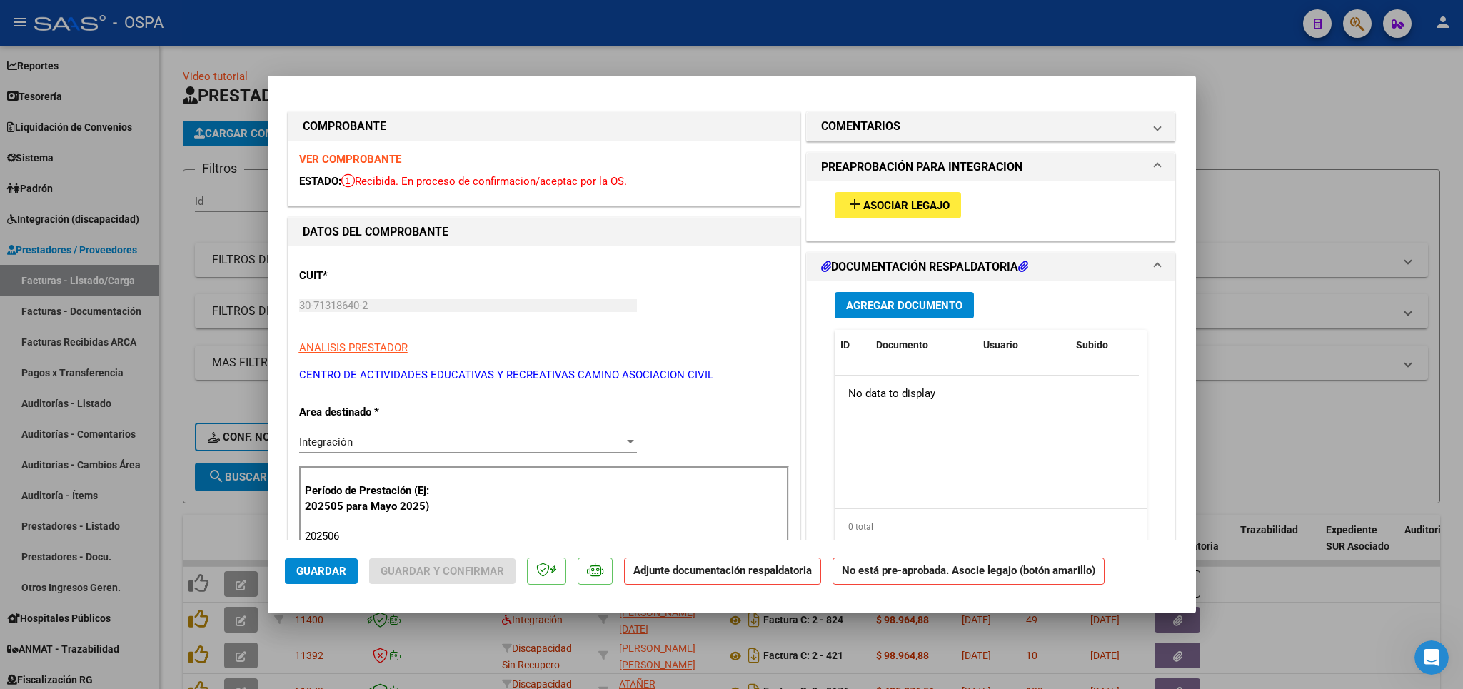
click at [1296, 105] on div at bounding box center [731, 344] width 1463 height 689
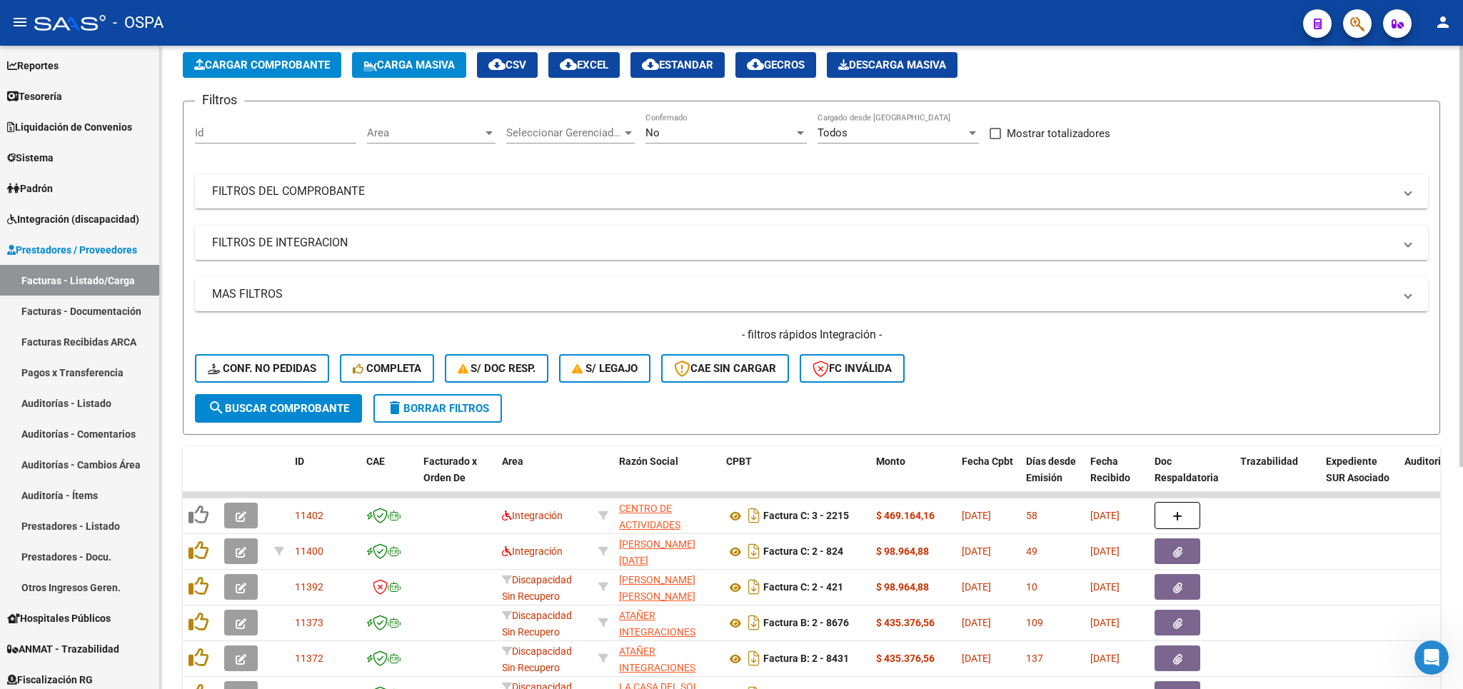
scroll to position [167, 0]
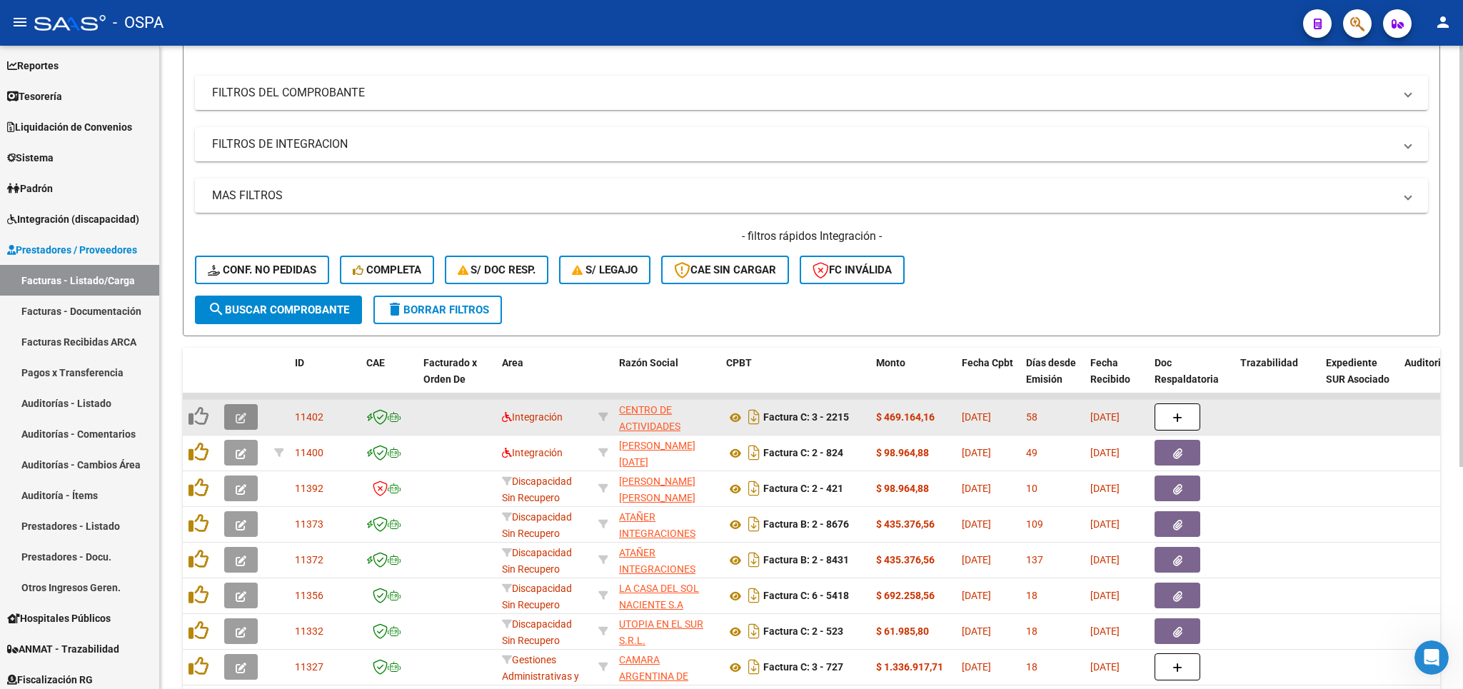
click at [239, 417] on icon "button" at bounding box center [241, 418] width 11 height 11
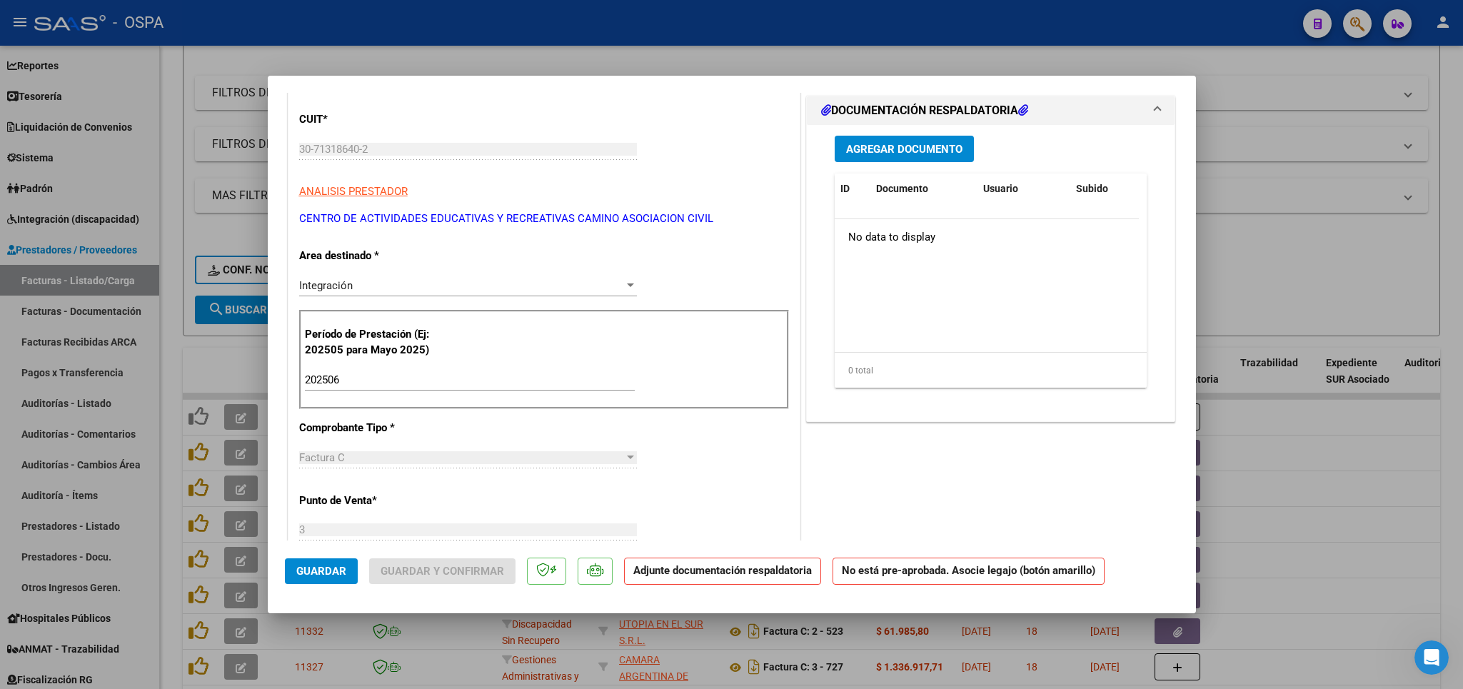
scroll to position [0, 0]
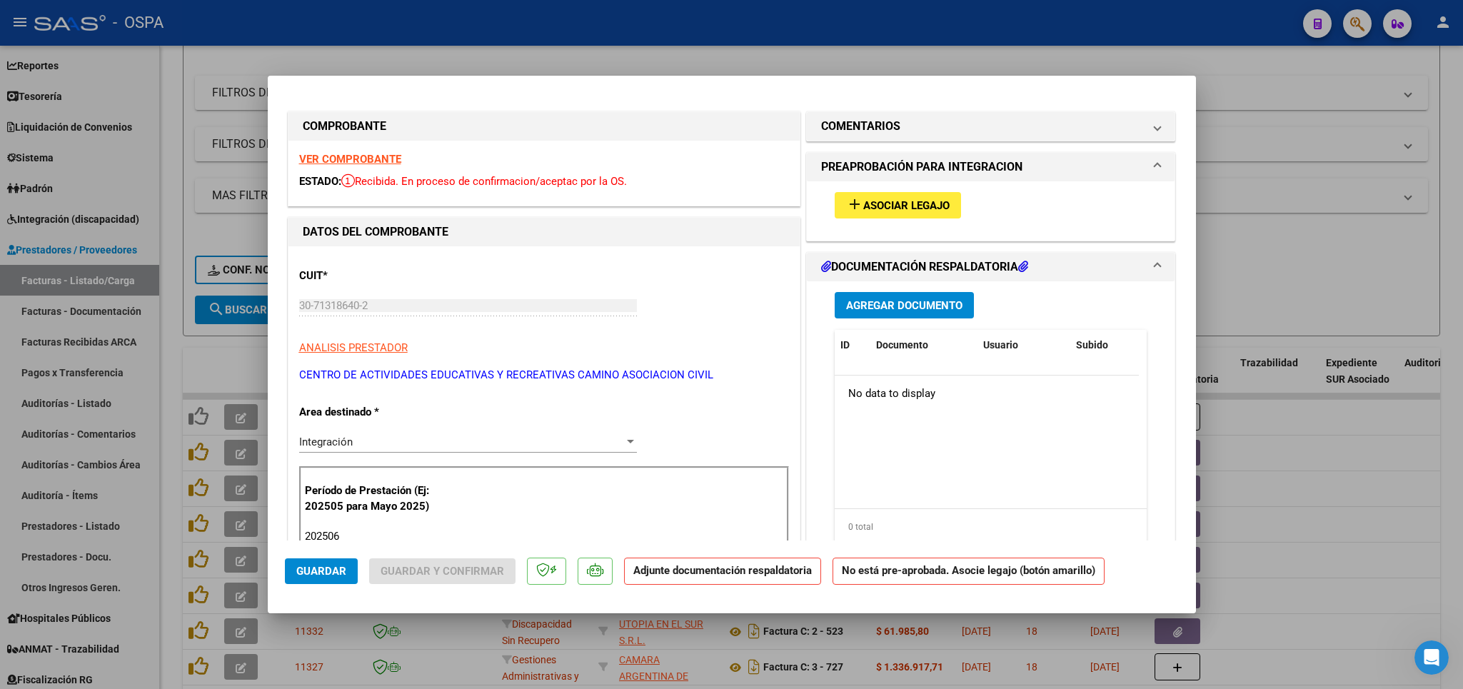
click at [1315, 77] on div at bounding box center [731, 344] width 1463 height 689
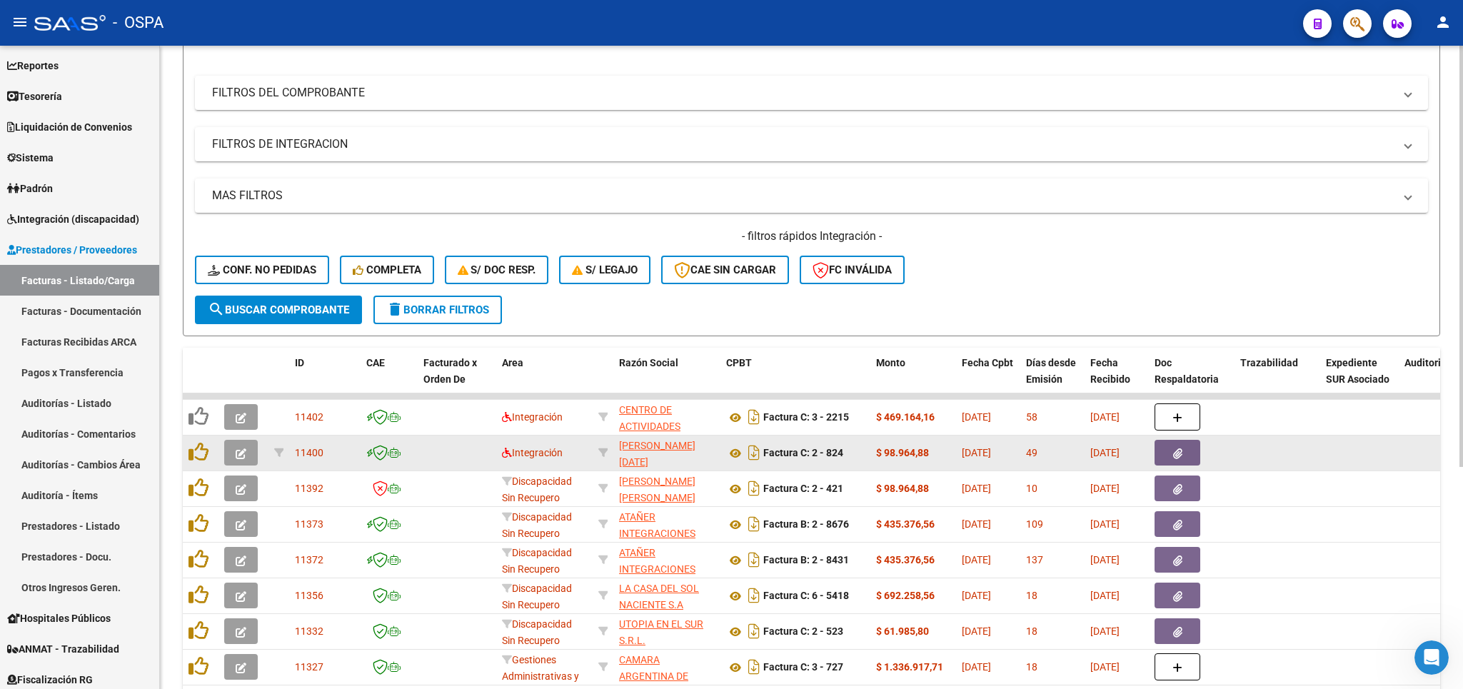
click at [248, 452] on button "button" at bounding box center [241, 453] width 34 height 26
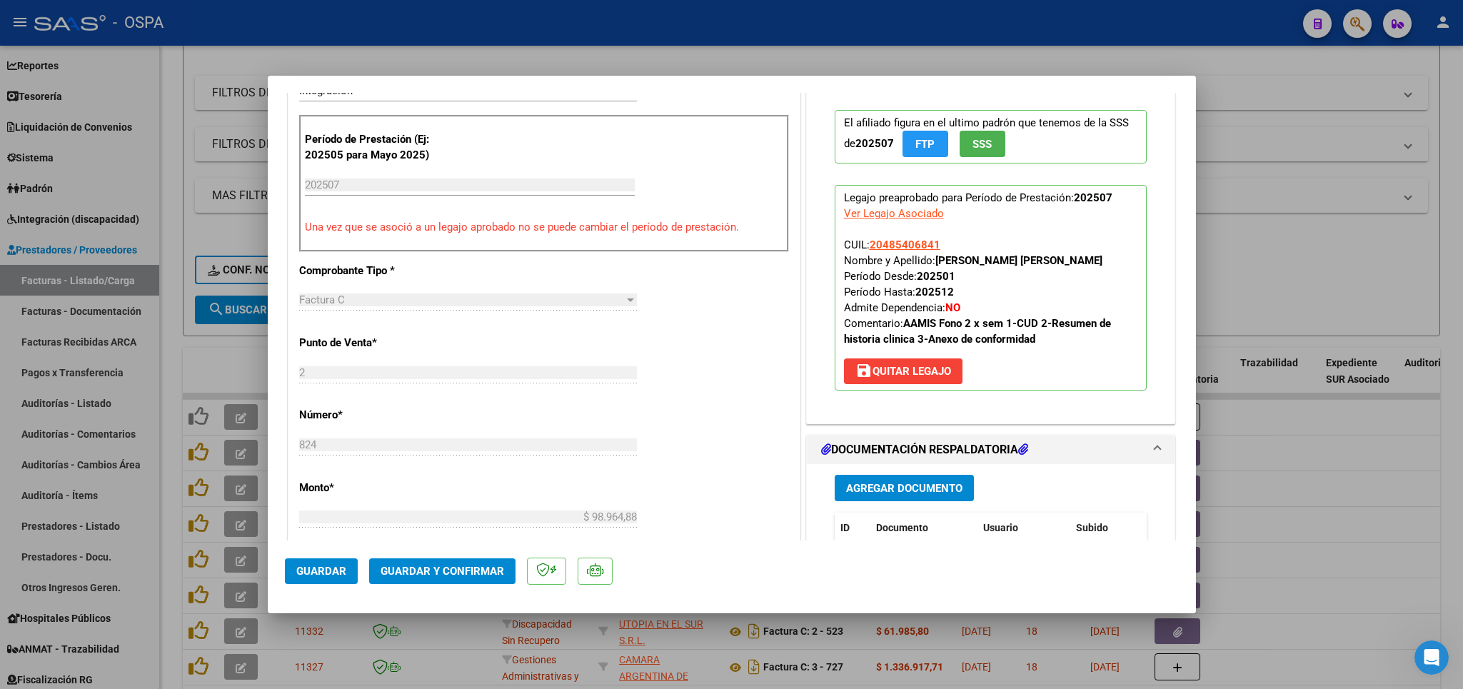
scroll to position [334, 0]
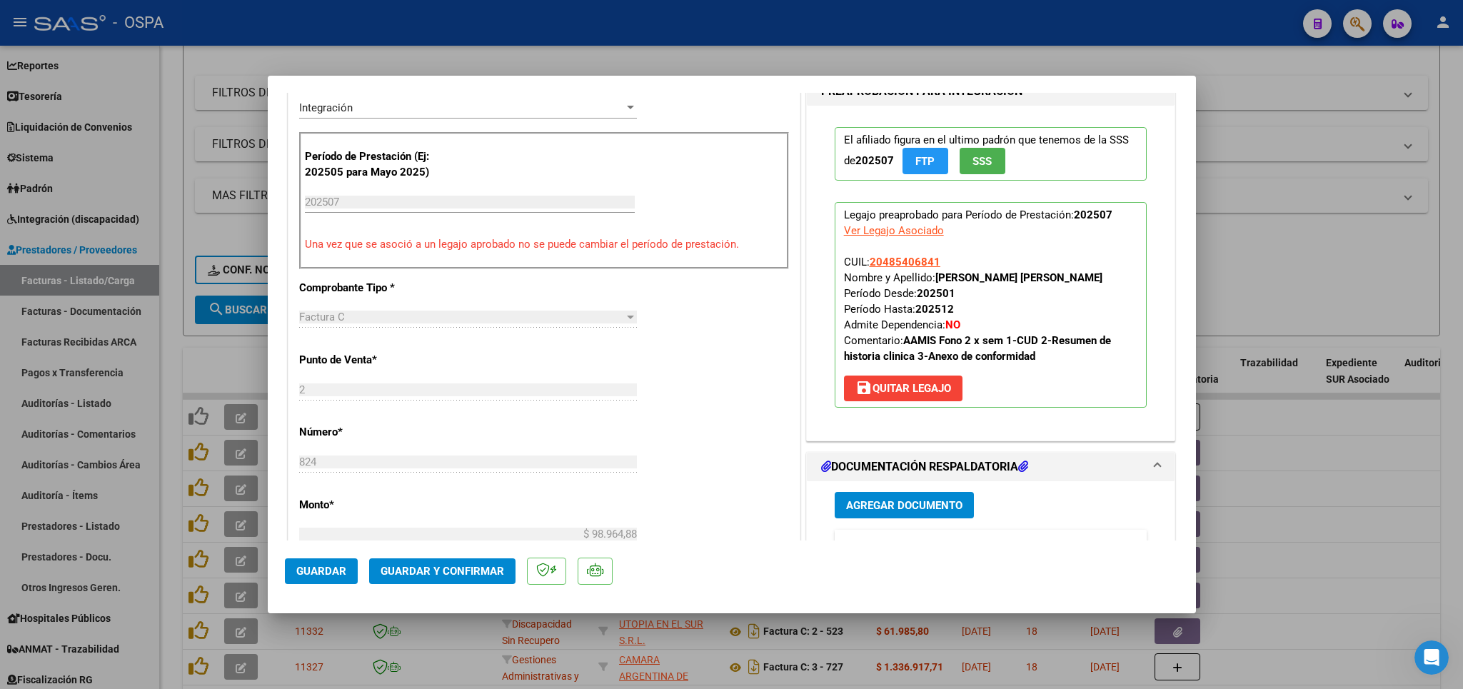
click at [1299, 103] on div at bounding box center [731, 344] width 1463 height 689
type input "$ 0,00"
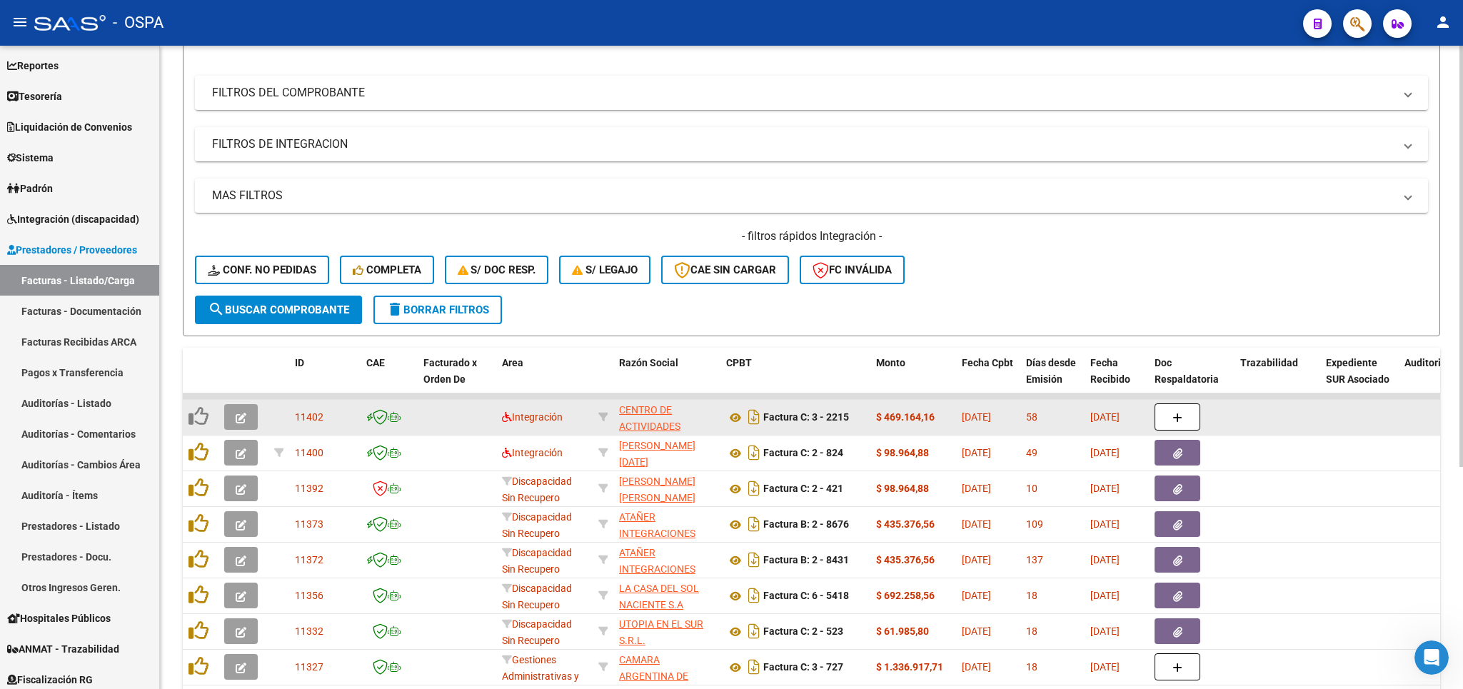
click at [244, 408] on button "button" at bounding box center [241, 417] width 34 height 26
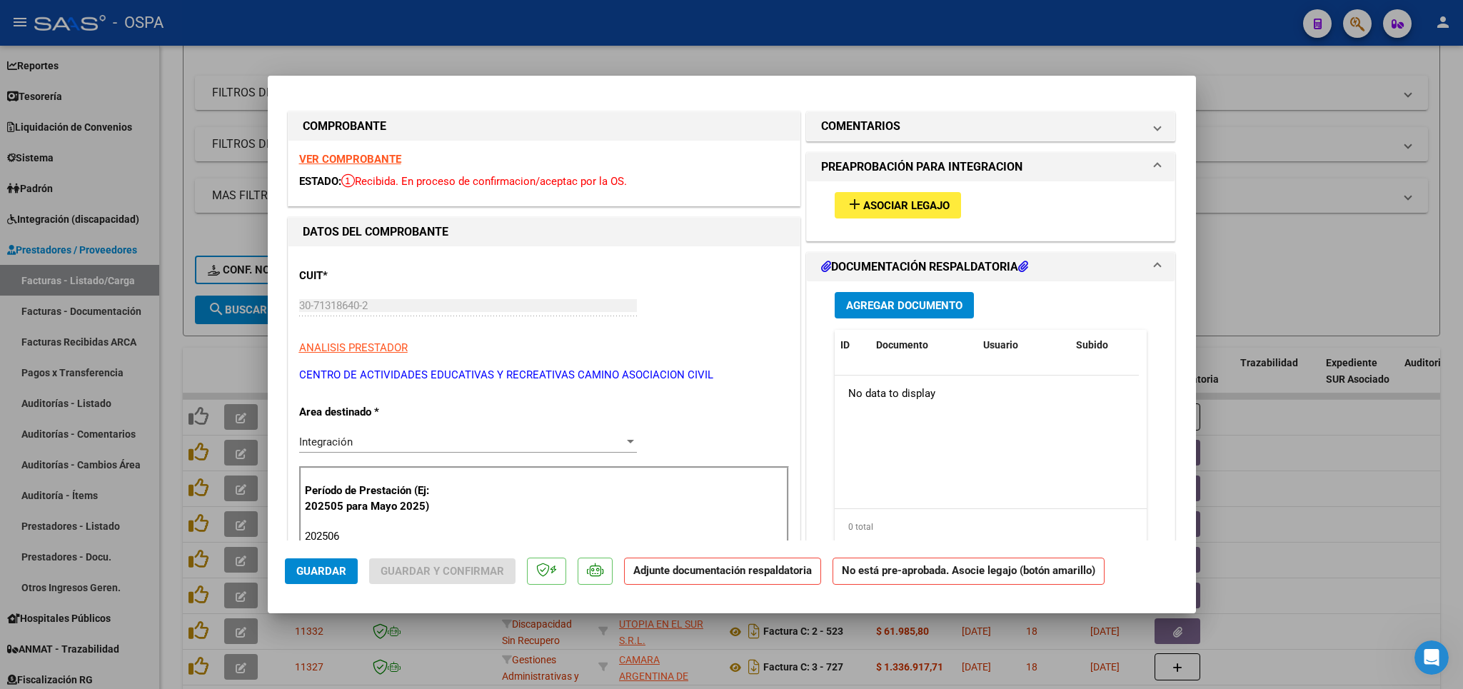
click at [882, 210] on span "Asociar Legajo" at bounding box center [906, 205] width 86 height 13
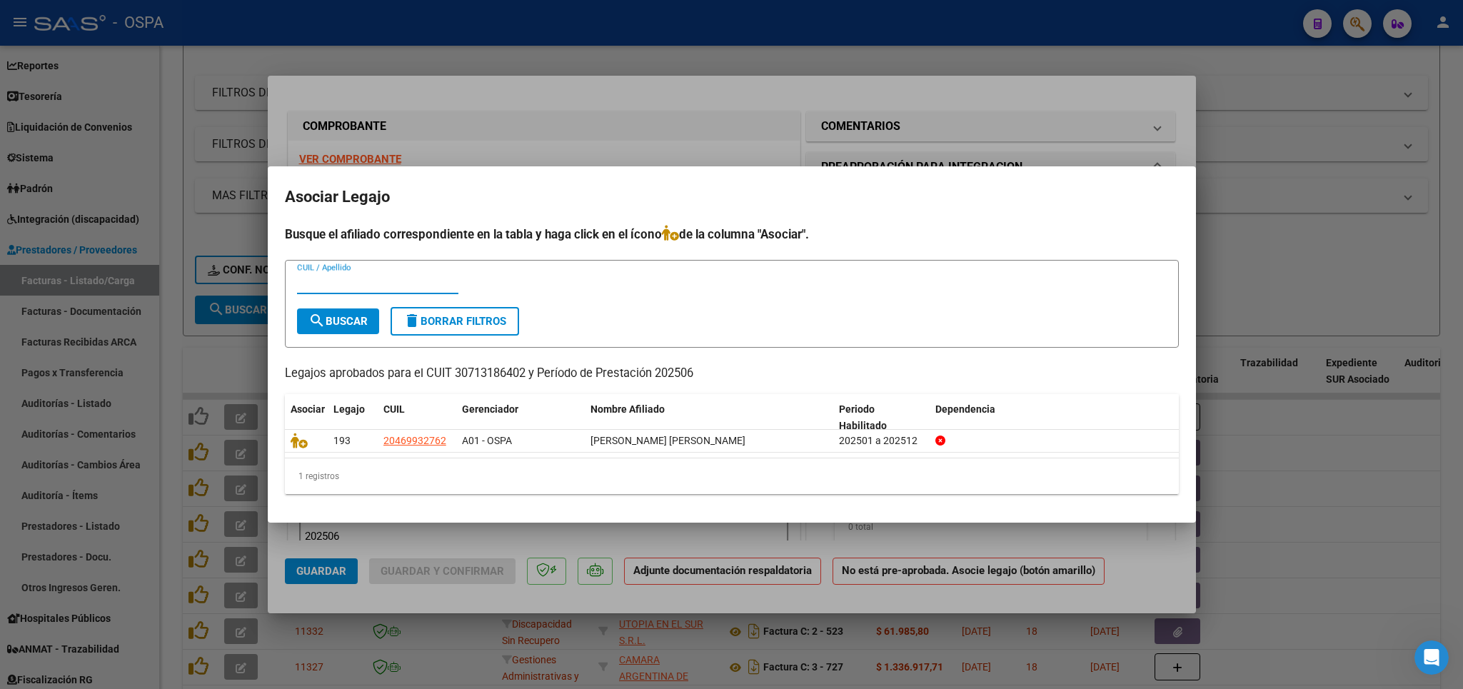
click at [1122, 87] on div at bounding box center [731, 344] width 1463 height 689
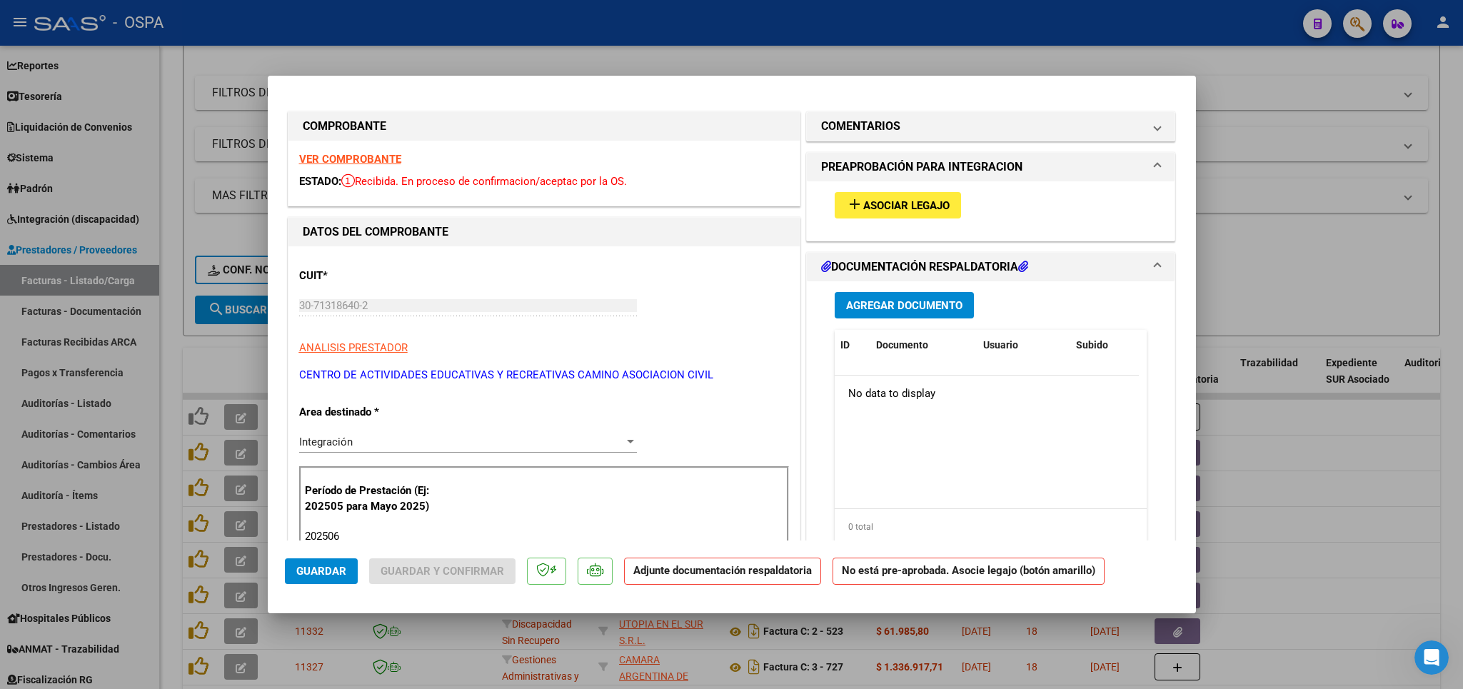
click at [1372, 285] on div at bounding box center [731, 344] width 1463 height 689
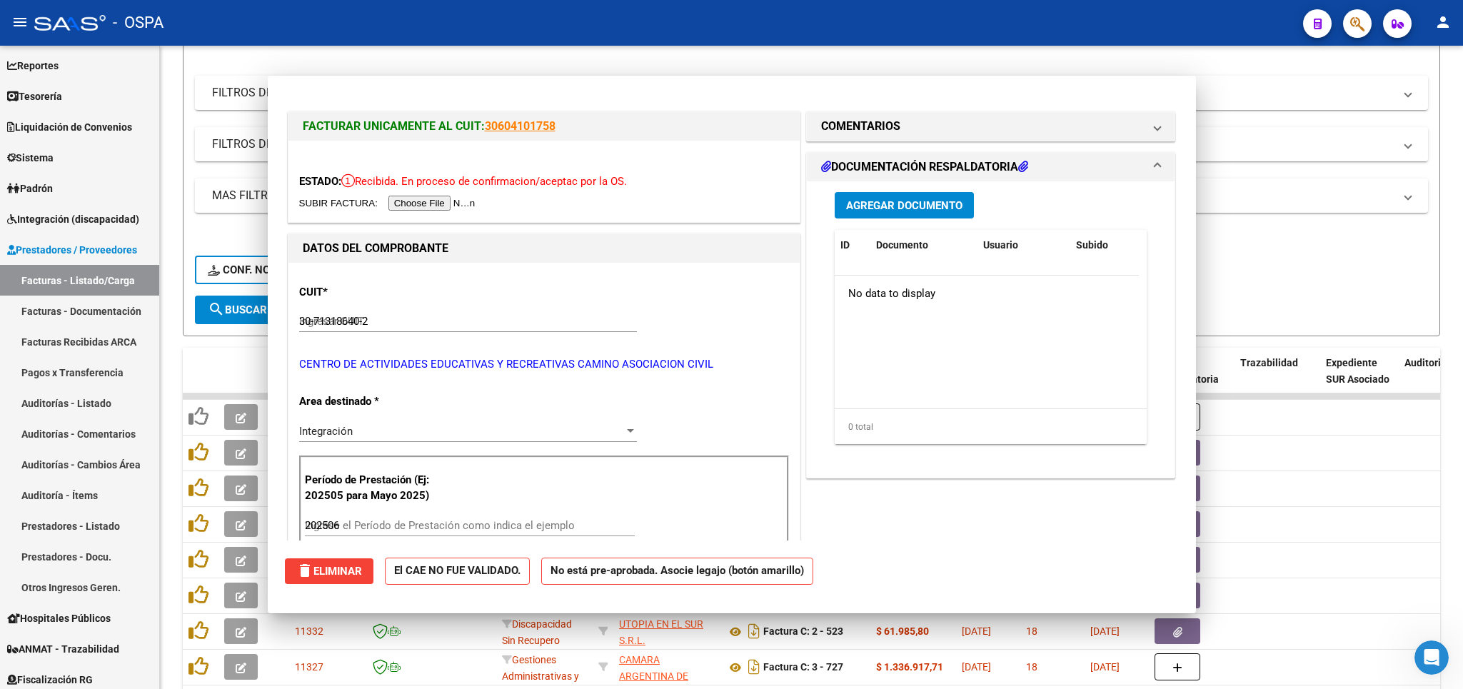
type input "$ 0,00"
